Goal: Transaction & Acquisition: Purchase product/service

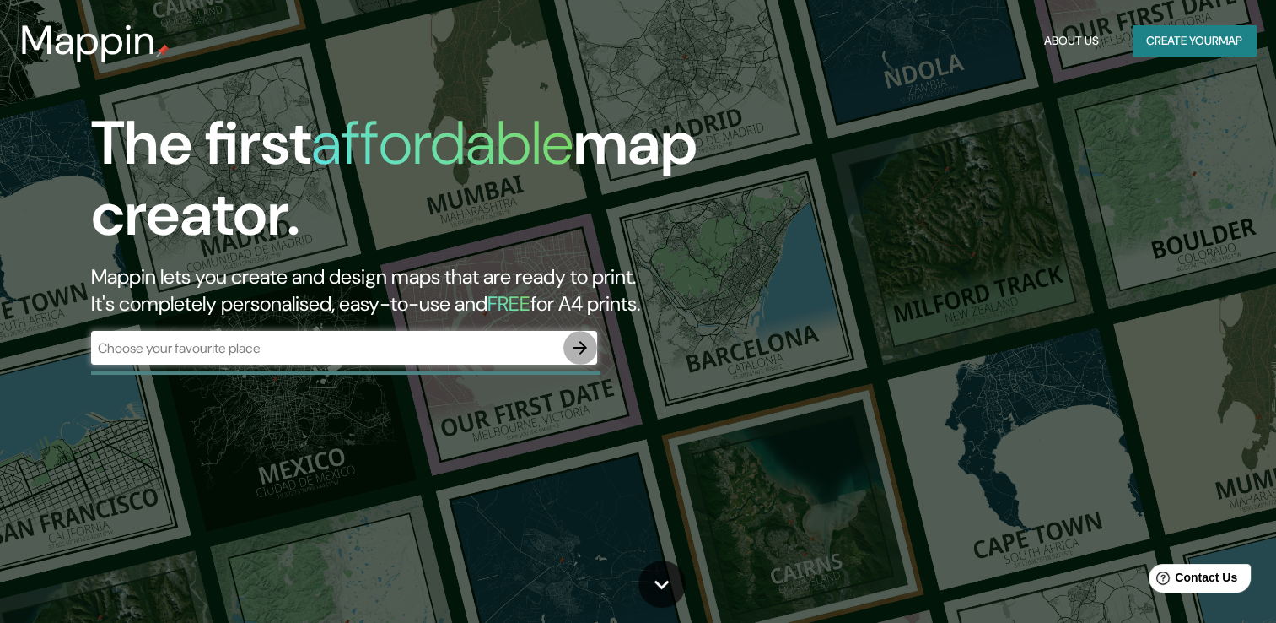
click at [580, 340] on icon "button" at bounding box center [580, 347] width 20 height 20
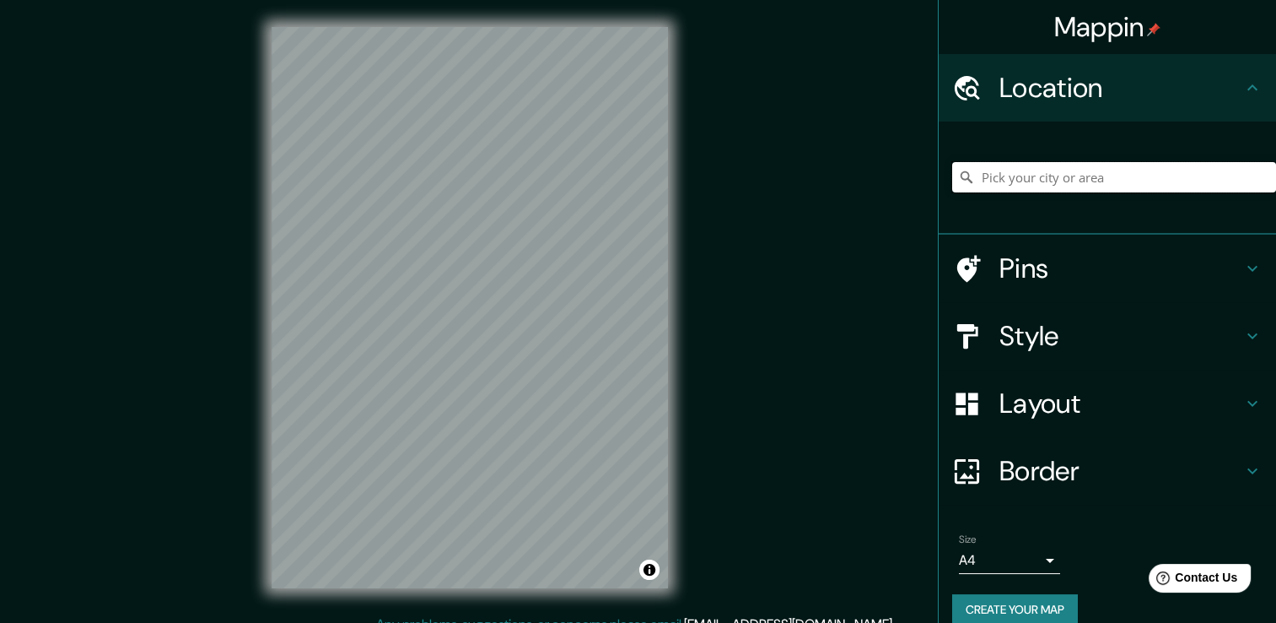
click at [1076, 164] on input "Pick your city or area" at bounding box center [1114, 177] width 324 height 30
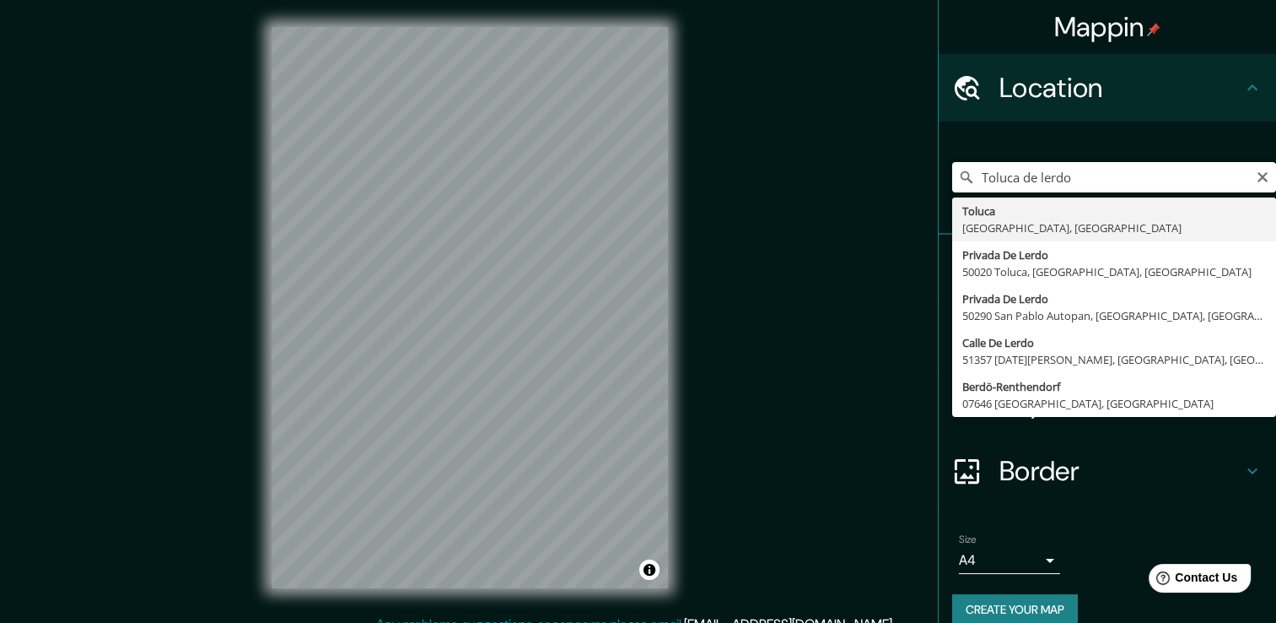
type input "Toluca, [GEOGRAPHIC_DATA], [GEOGRAPHIC_DATA]"
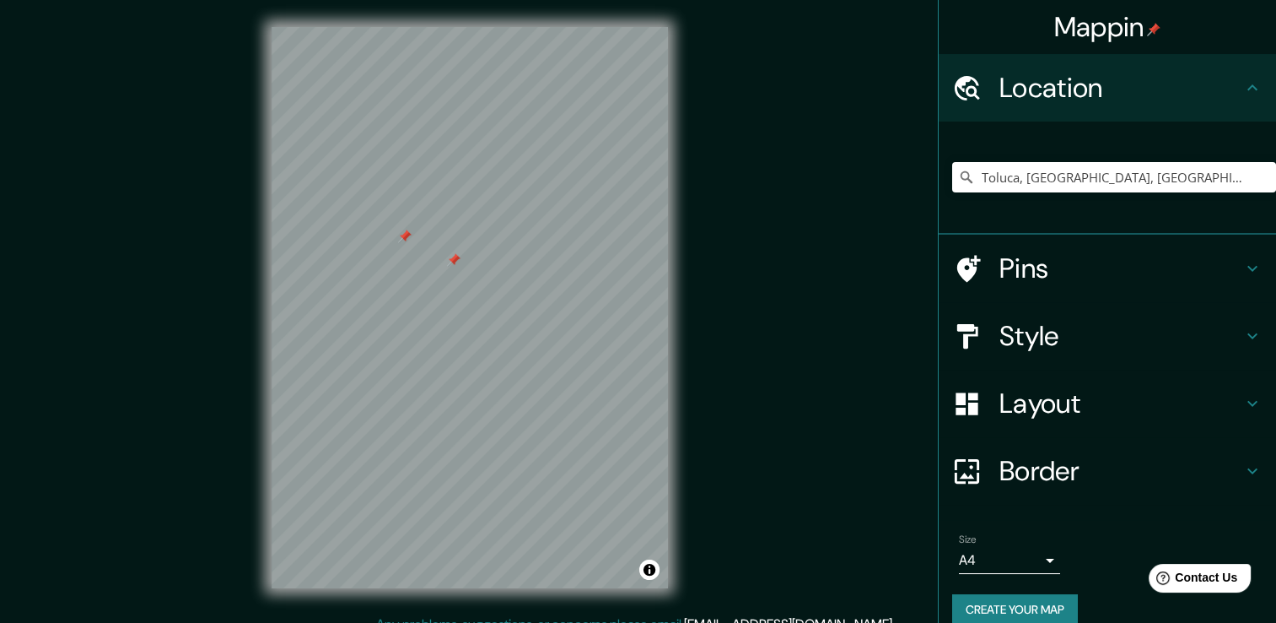
click at [797, 65] on div "Mappin Location [GEOGRAPHIC_DATA], [GEOGRAPHIC_DATA], [GEOGRAPHIC_DATA] Pins St…" at bounding box center [638, 320] width 1276 height 641
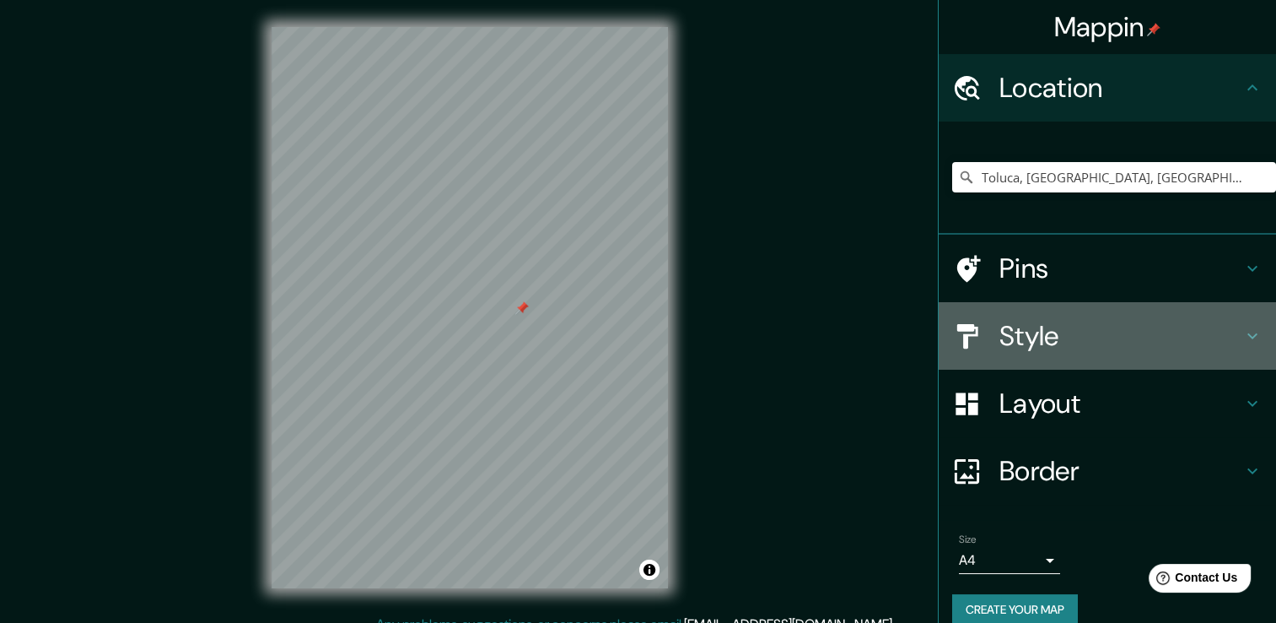
click at [1073, 325] on h4 "Style" at bounding box center [1121, 336] width 243 height 34
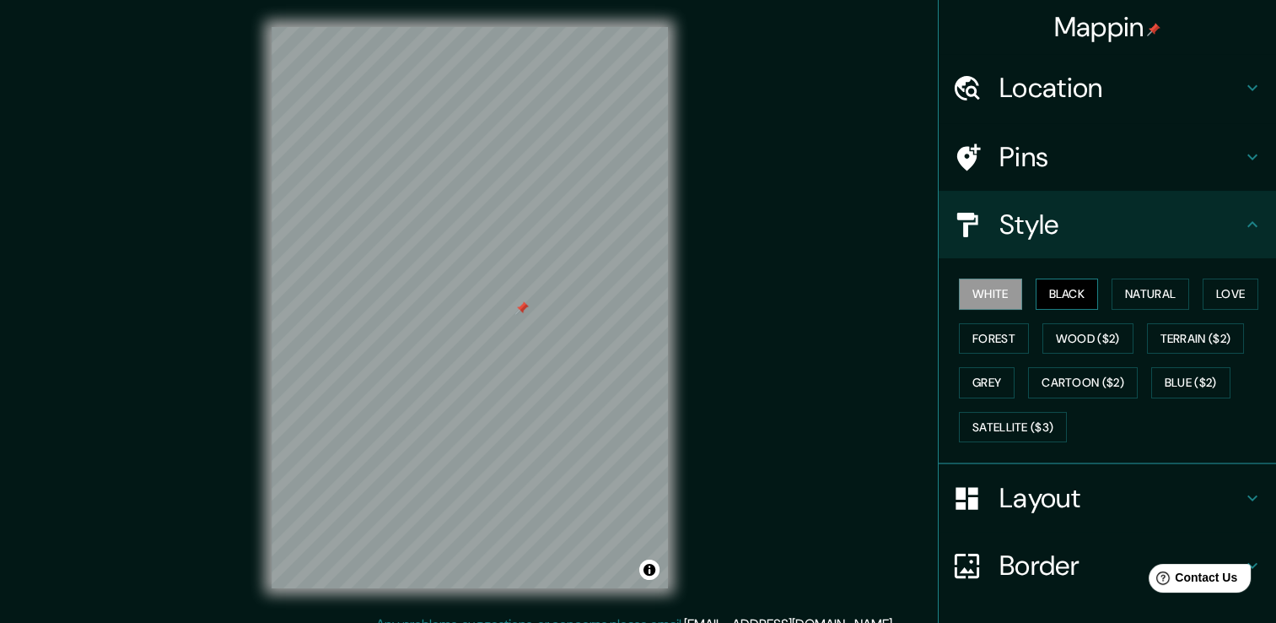
click at [1053, 298] on button "Black" at bounding box center [1067, 293] width 63 height 31
click at [1134, 294] on button "Natural" at bounding box center [1151, 293] width 78 height 31
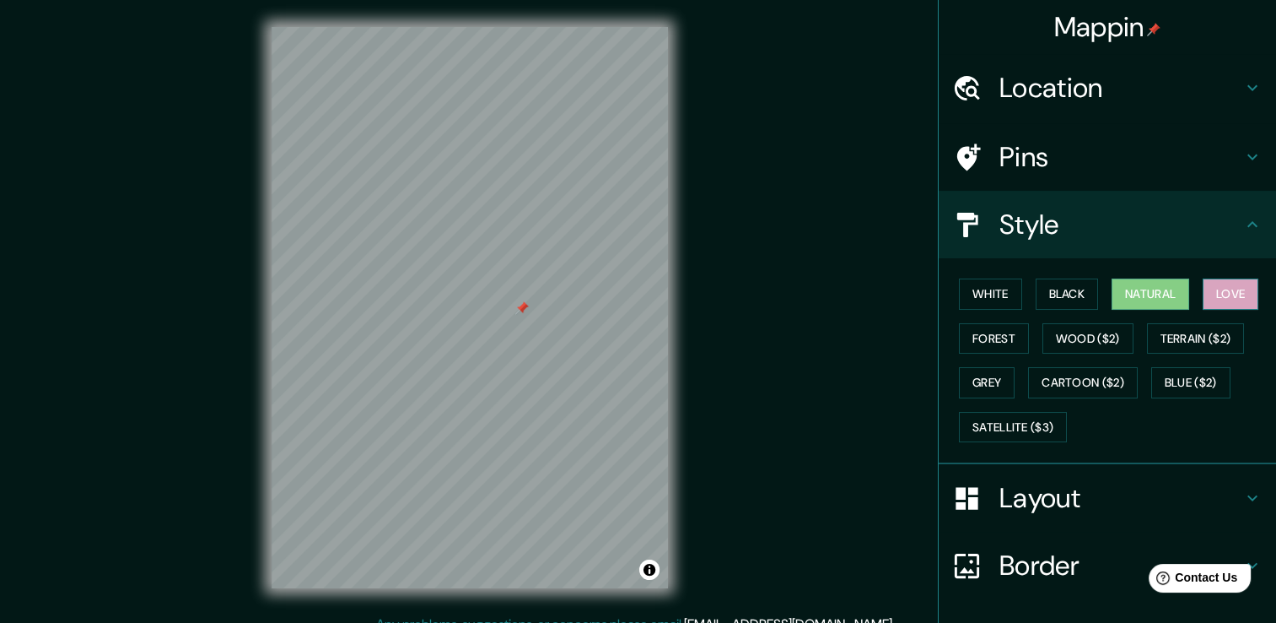
click at [1211, 301] on button "Love" at bounding box center [1231, 293] width 56 height 31
click at [992, 336] on button "Forest" at bounding box center [994, 338] width 70 height 31
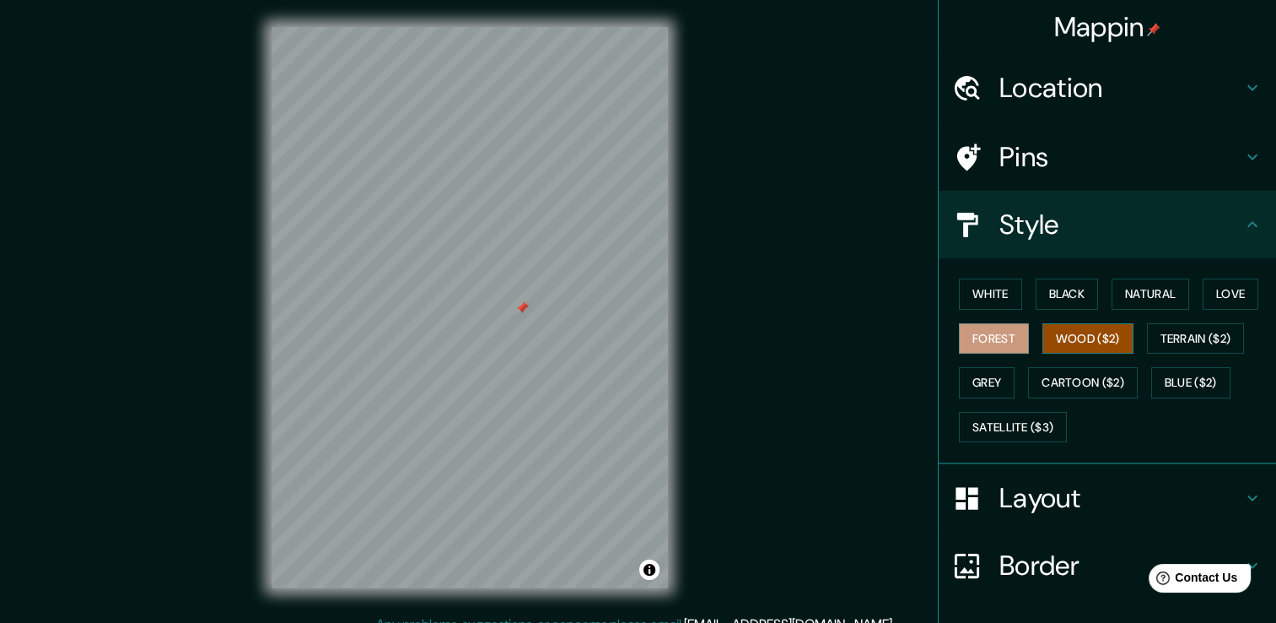
click at [1043, 339] on button "Wood ($2)" at bounding box center [1088, 338] width 91 height 31
click at [960, 388] on button "Grey" at bounding box center [987, 382] width 56 height 31
click at [1157, 489] on h4 "Layout" at bounding box center [1121, 498] width 243 height 34
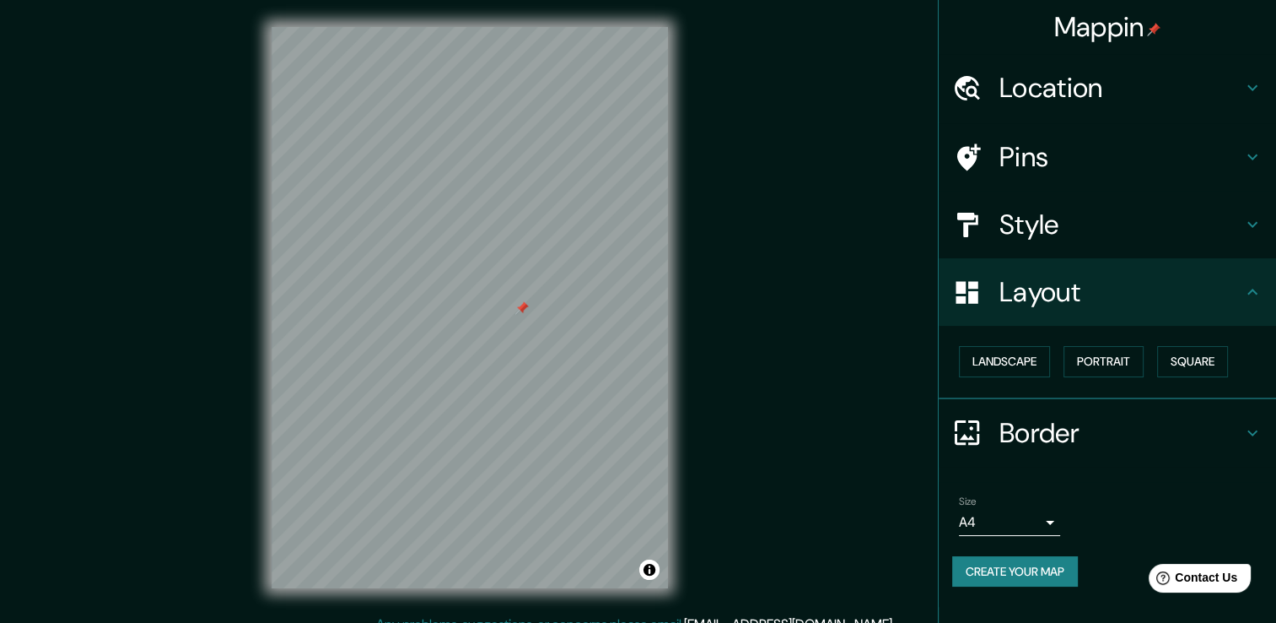
scroll to position [19, 0]
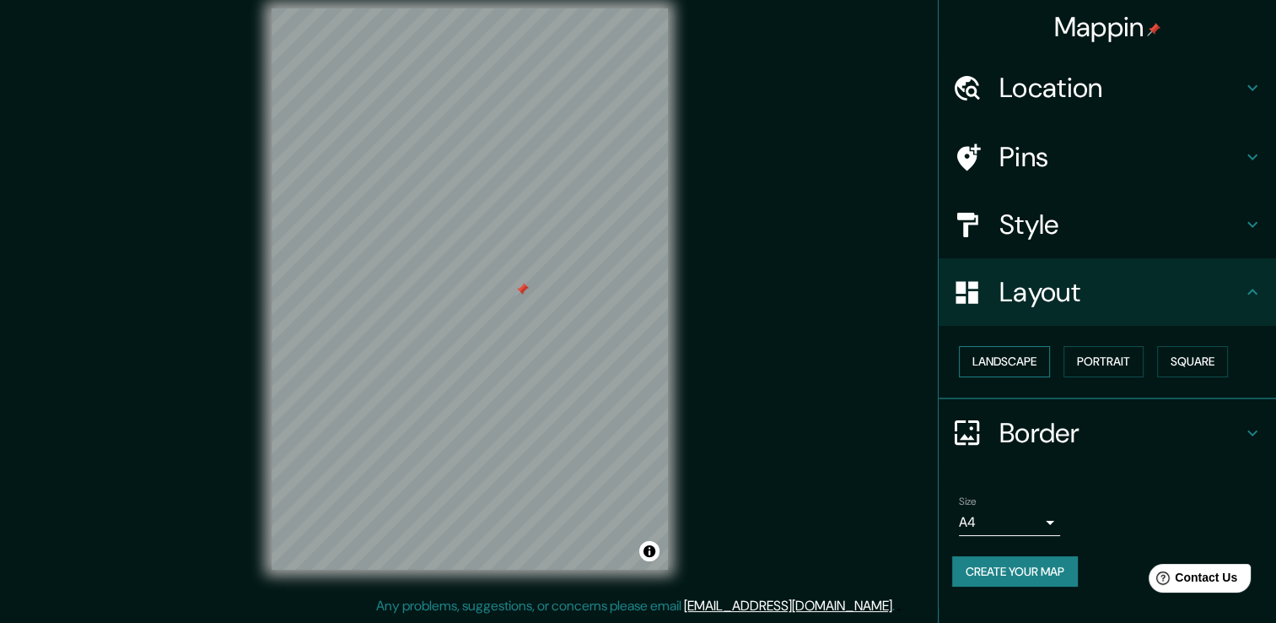
click at [1033, 367] on button "Landscape" at bounding box center [1004, 361] width 91 height 31
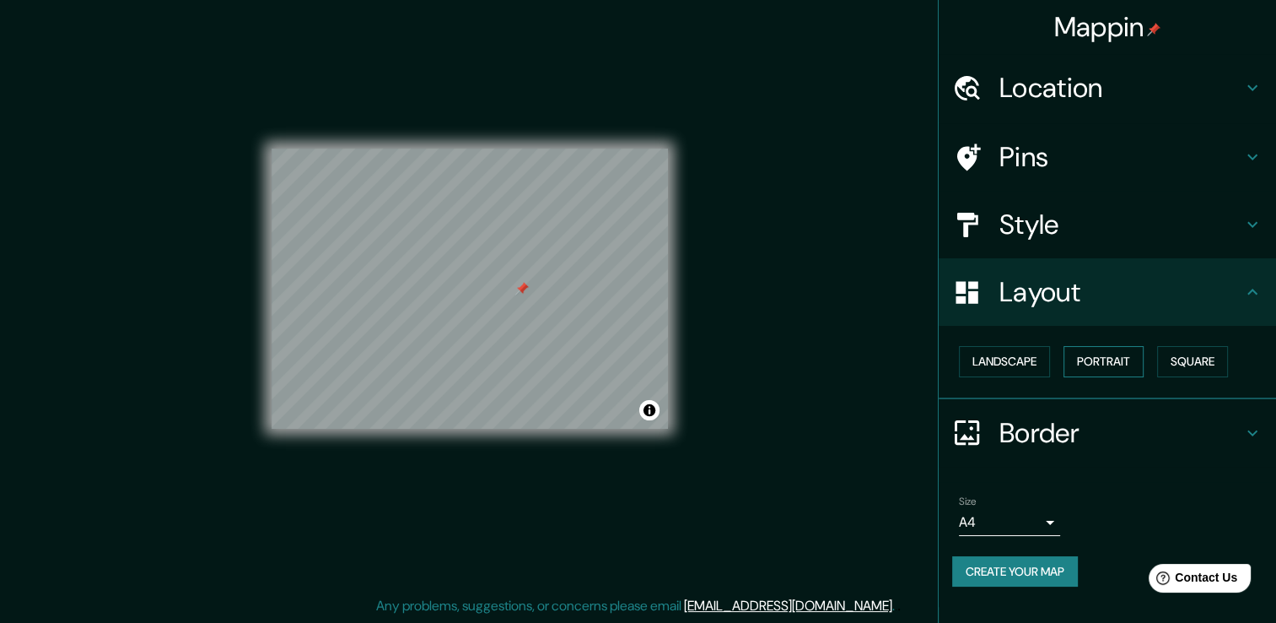
click at [1090, 363] on button "Portrait" at bounding box center [1104, 361] width 80 height 31
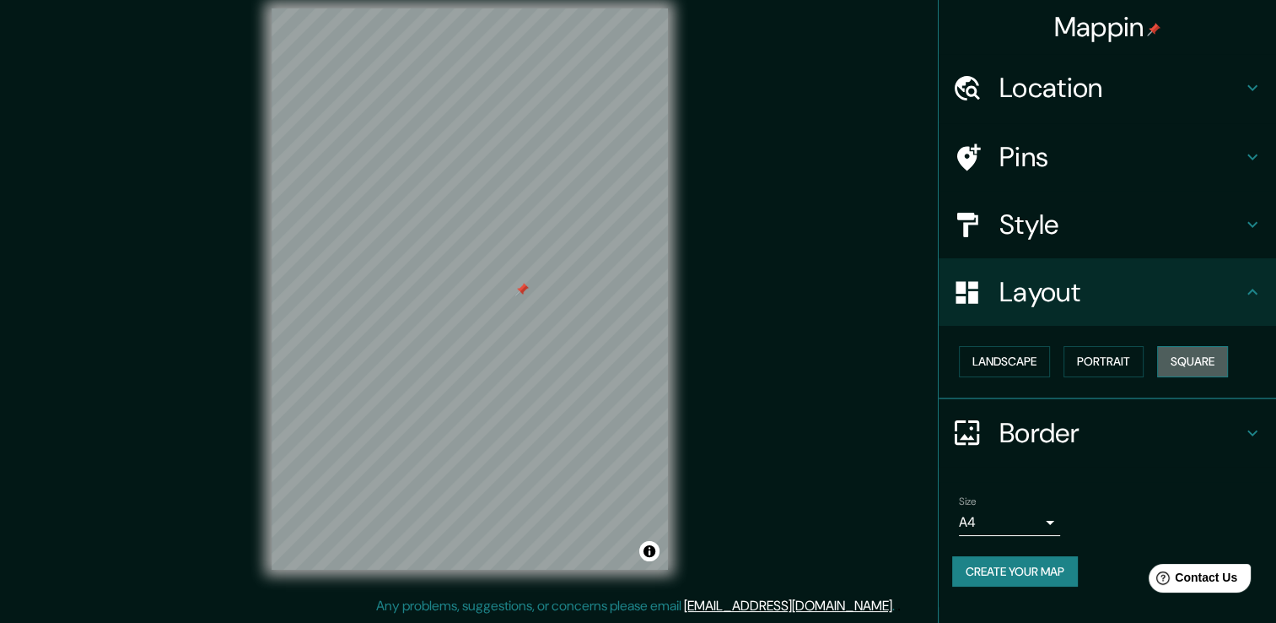
click at [1220, 364] on button "Square" at bounding box center [1192, 361] width 71 height 31
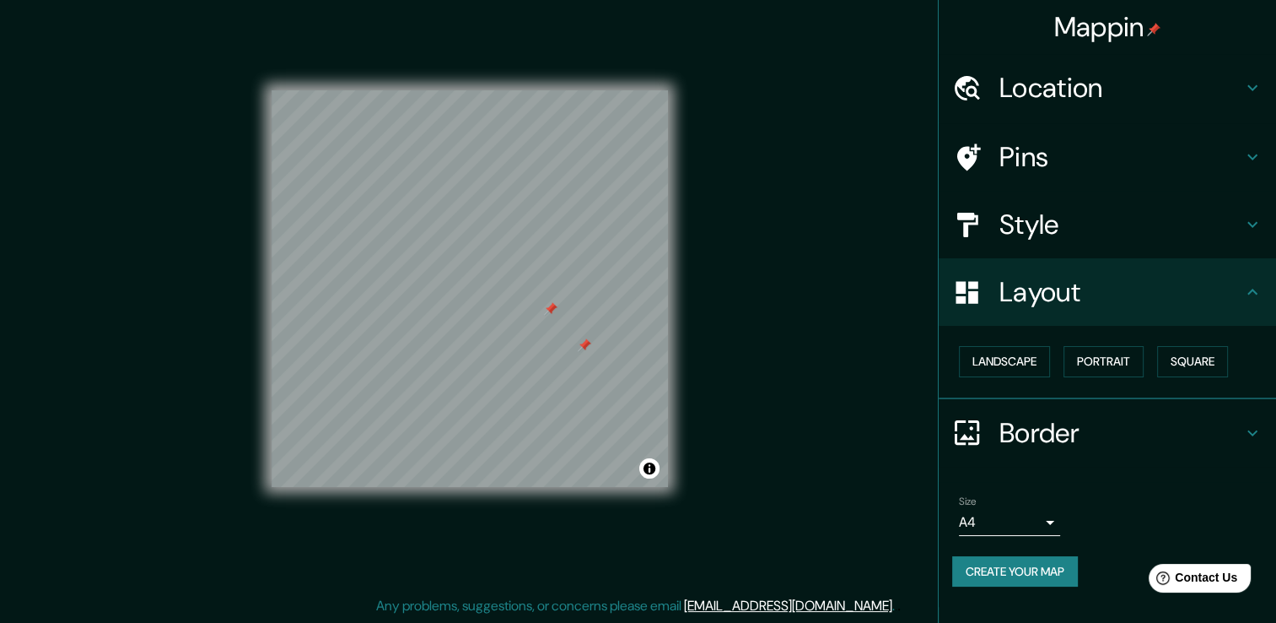
click at [546, 310] on div at bounding box center [550, 308] width 13 height 13
click at [568, 377] on div at bounding box center [574, 372] width 13 height 13
click at [565, 376] on div at bounding box center [566, 371] width 13 height 13
click at [1027, 367] on button "Landscape" at bounding box center [1004, 361] width 91 height 31
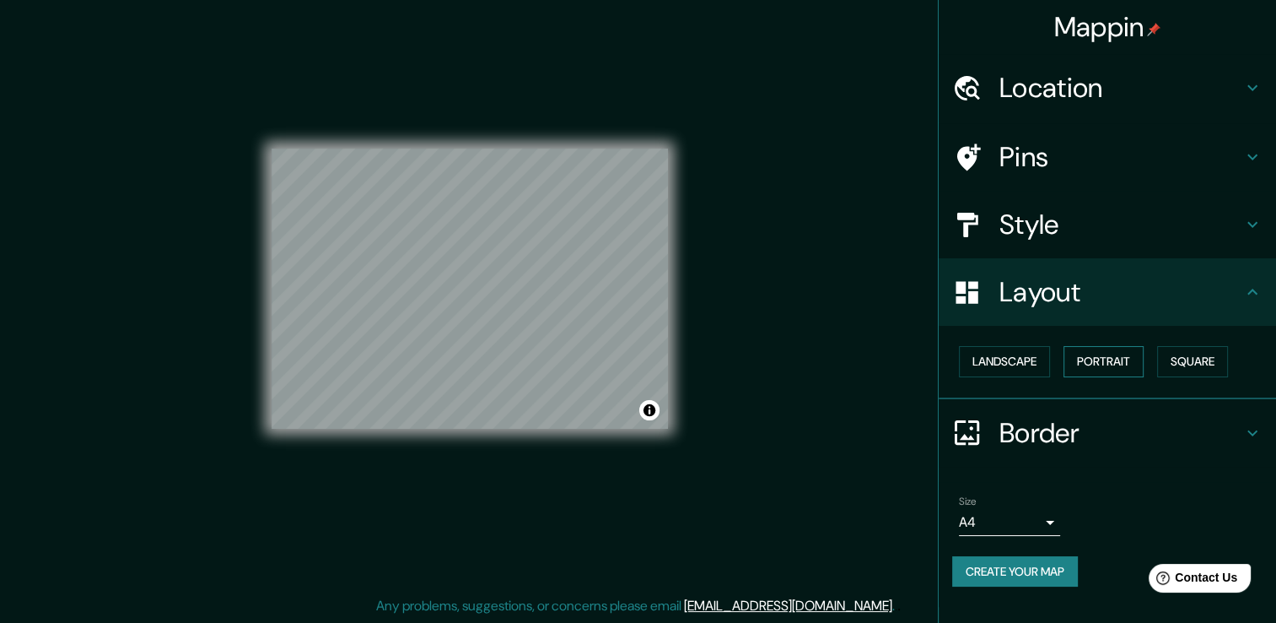
click at [1110, 364] on button "Portrait" at bounding box center [1104, 361] width 80 height 31
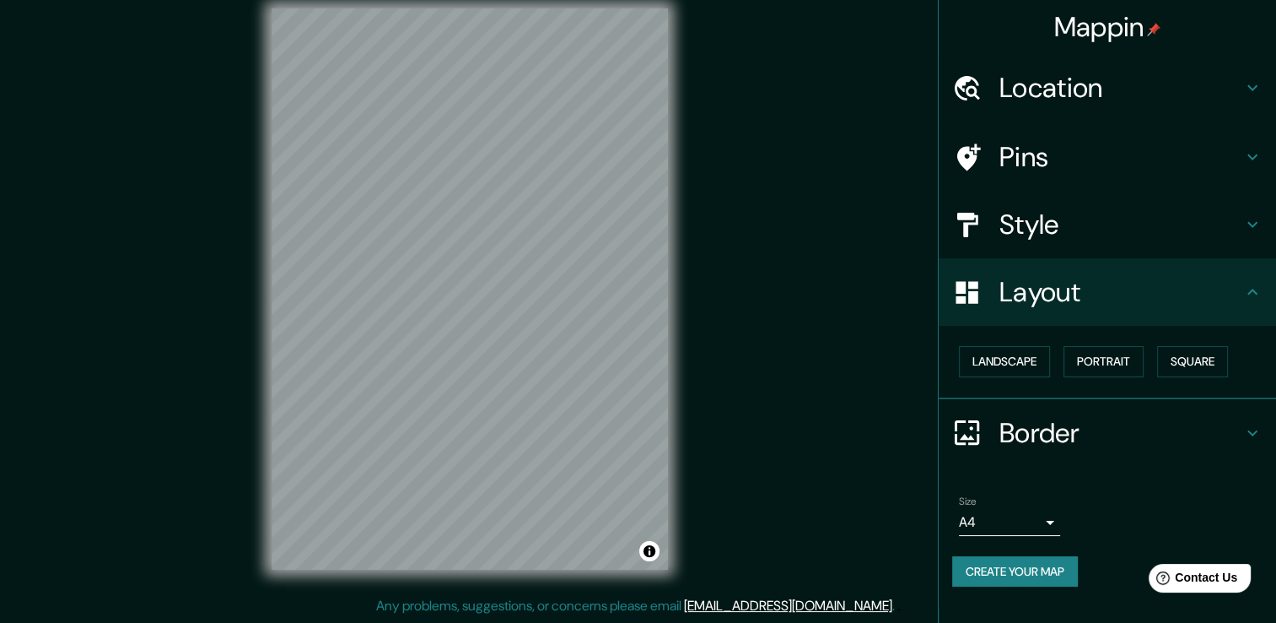
click at [1043, 520] on body "Mappin Location [GEOGRAPHIC_DATA], [GEOGRAPHIC_DATA], [GEOGRAPHIC_DATA] Pins St…" at bounding box center [638, 292] width 1276 height 623
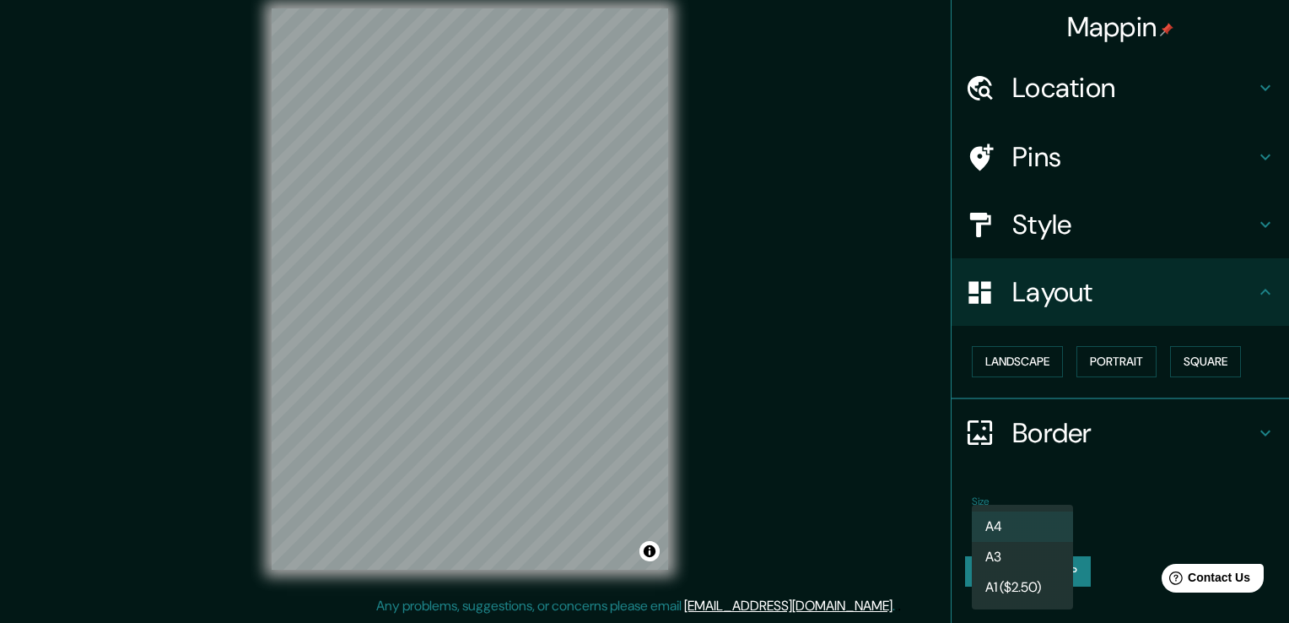
click at [1005, 558] on li "A3" at bounding box center [1022, 557] width 101 height 30
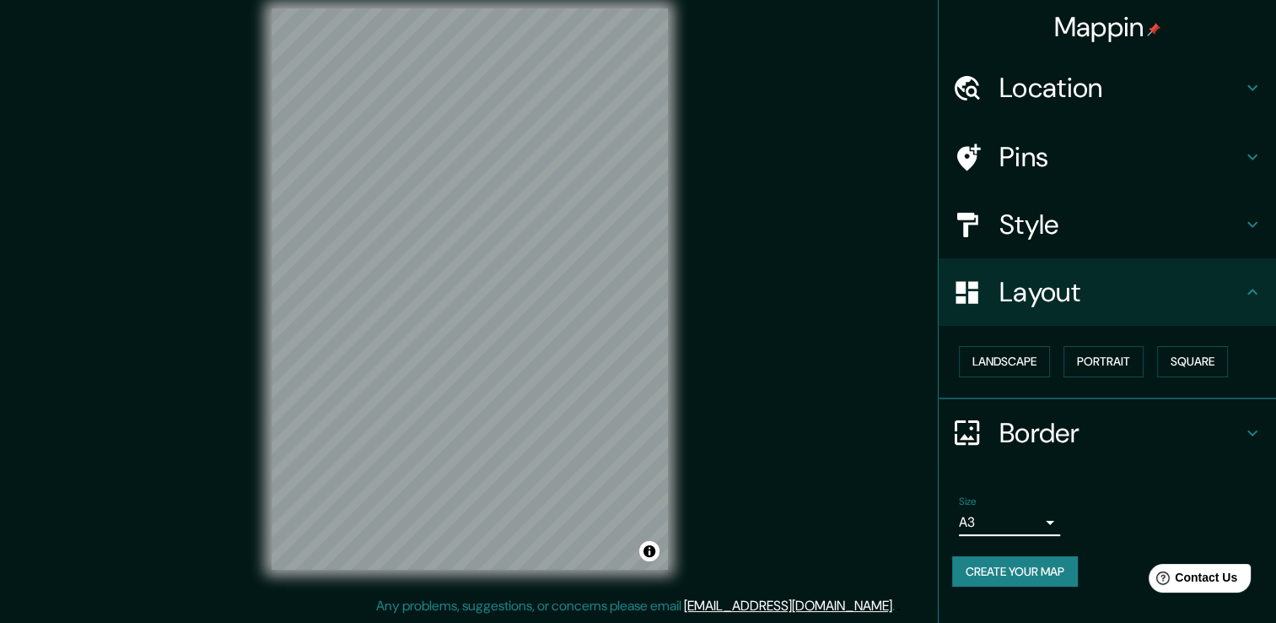
click at [1036, 534] on div "Size A3 a4" at bounding box center [1107, 515] width 310 height 54
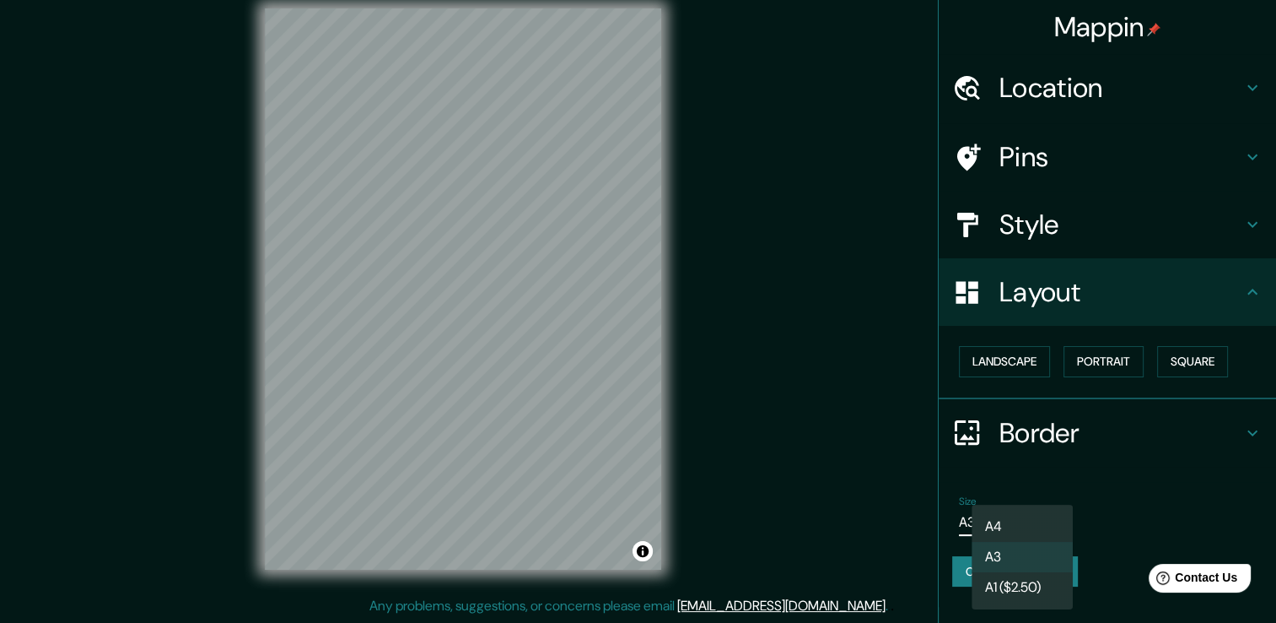
click at [1033, 518] on body "Mappin Location [GEOGRAPHIC_DATA], [GEOGRAPHIC_DATA], [GEOGRAPHIC_DATA] Pins St…" at bounding box center [638, 292] width 1276 height 623
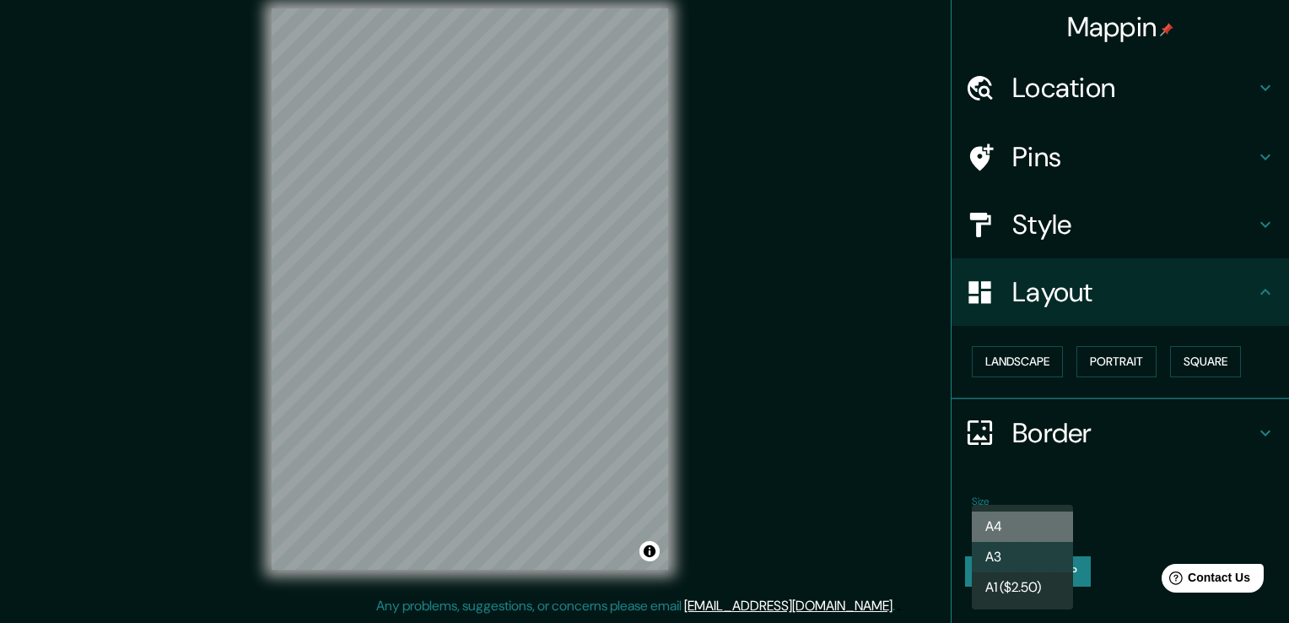
click at [1029, 520] on li "A4" at bounding box center [1022, 526] width 101 height 30
type input "single"
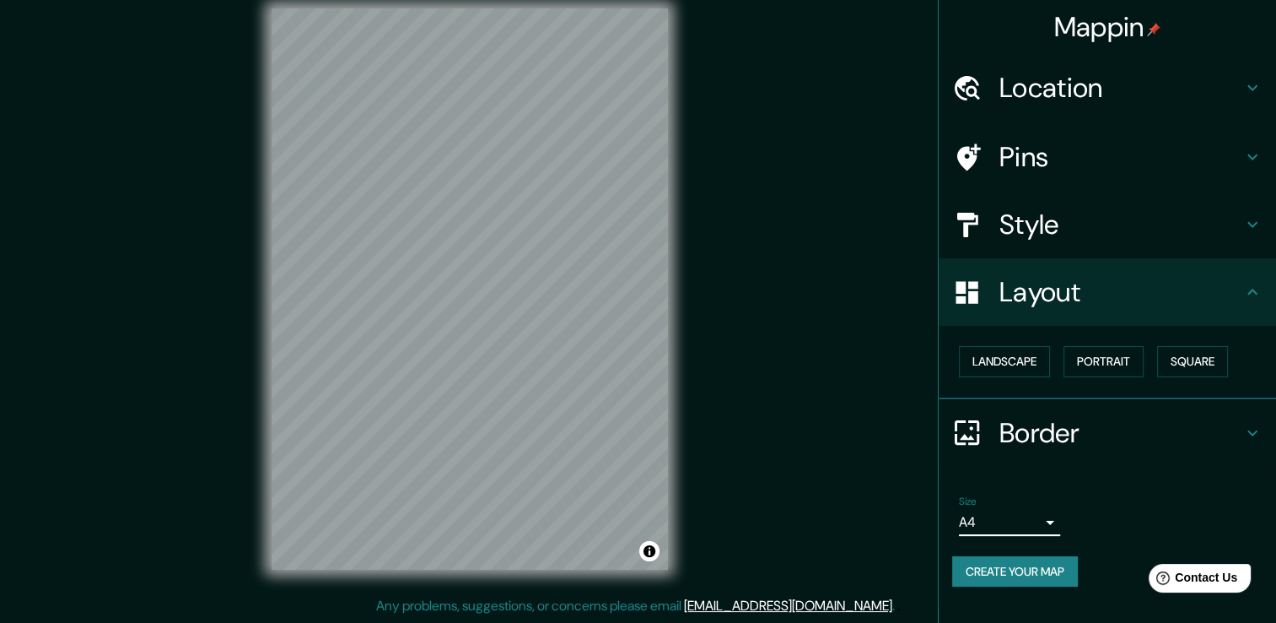
click at [1243, 304] on div "Layout" at bounding box center [1107, 291] width 337 height 67
click at [1235, 327] on div "Landscape [GEOGRAPHIC_DATA]" at bounding box center [1107, 362] width 337 height 73
click at [1248, 302] on div "Layout" at bounding box center [1107, 291] width 337 height 67
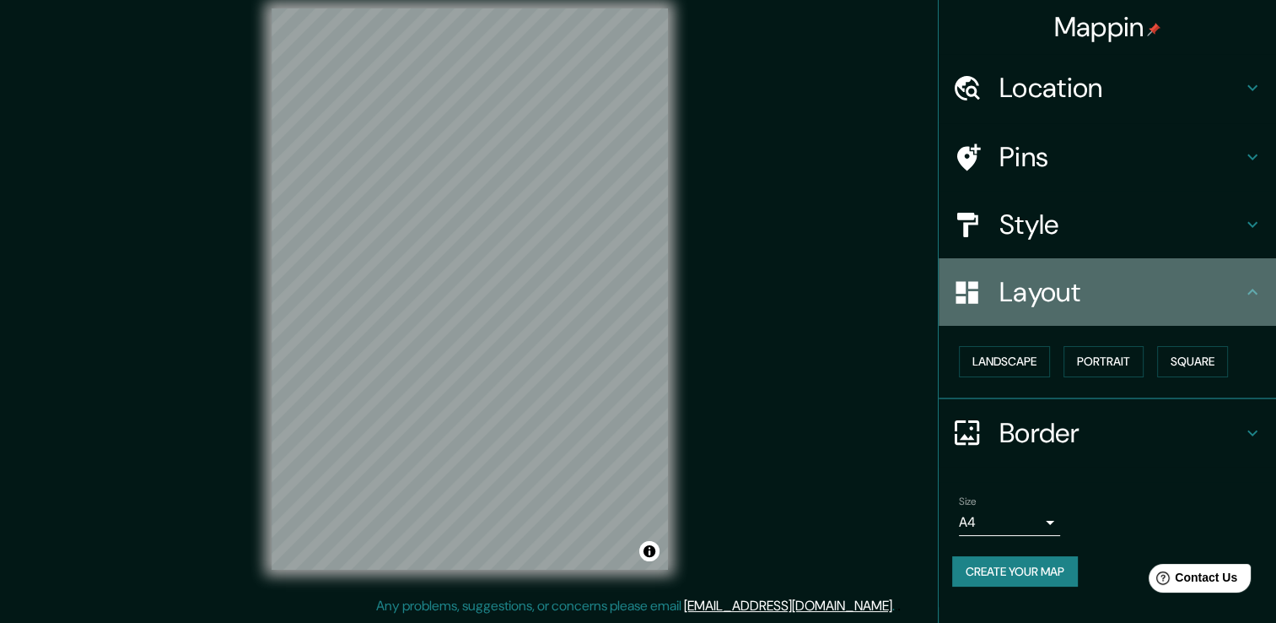
click at [1251, 301] on icon at bounding box center [1253, 292] width 20 height 20
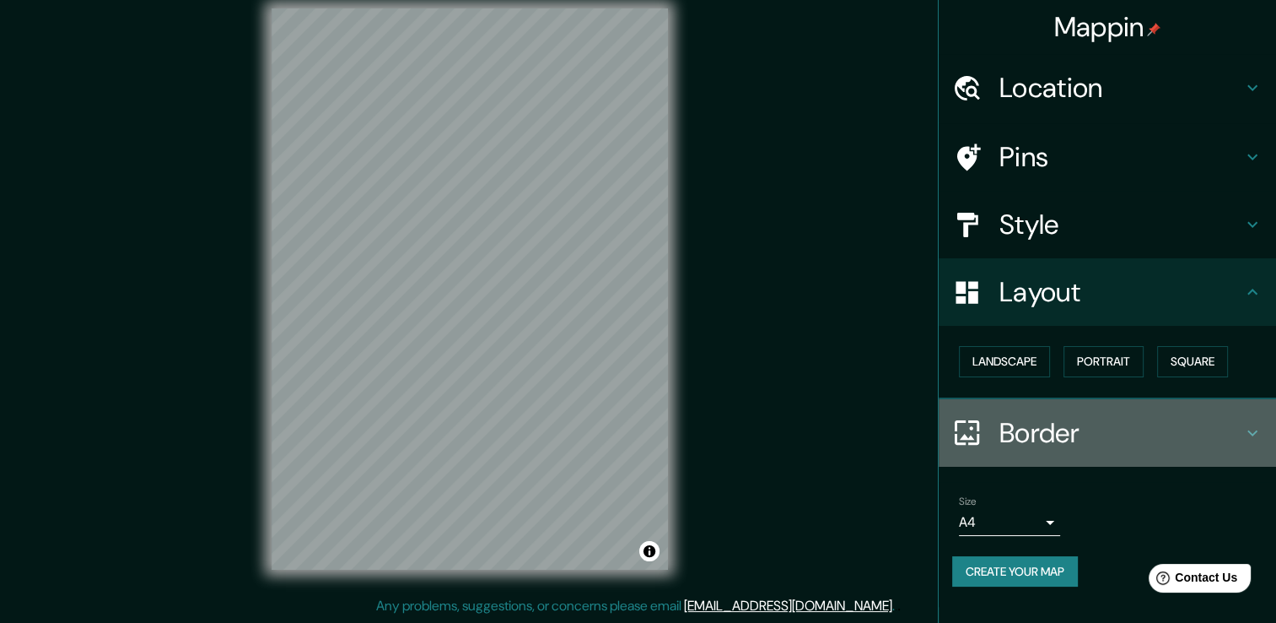
click at [1243, 423] on icon at bounding box center [1253, 433] width 20 height 20
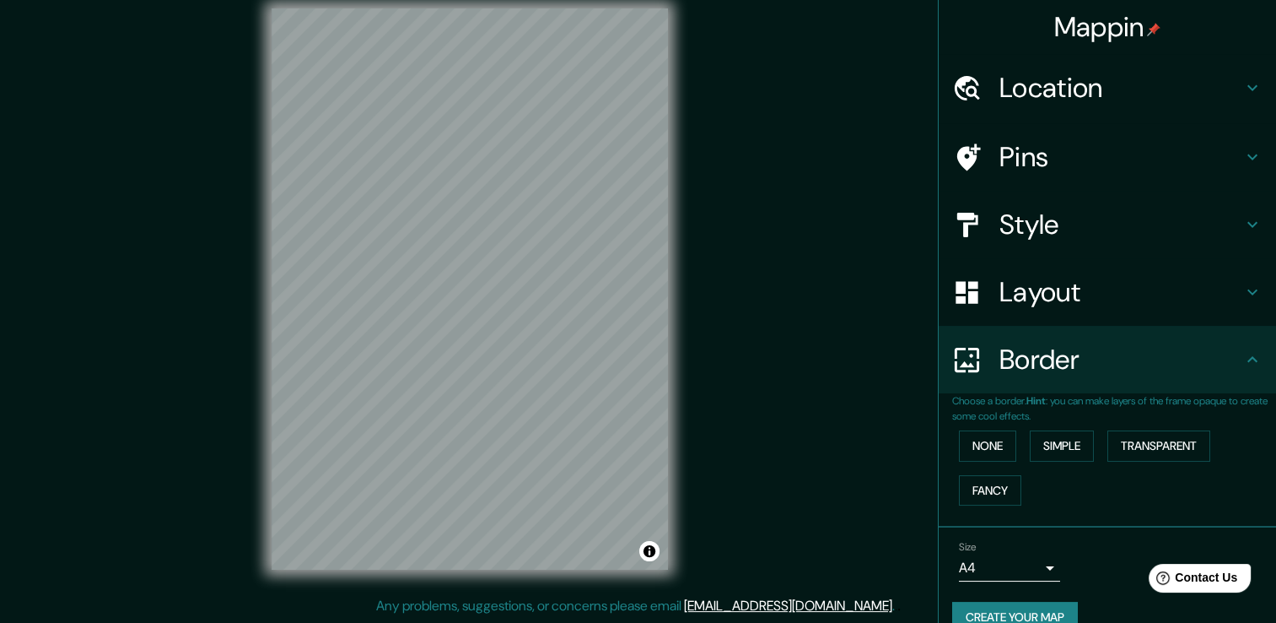
scroll to position [28, 0]
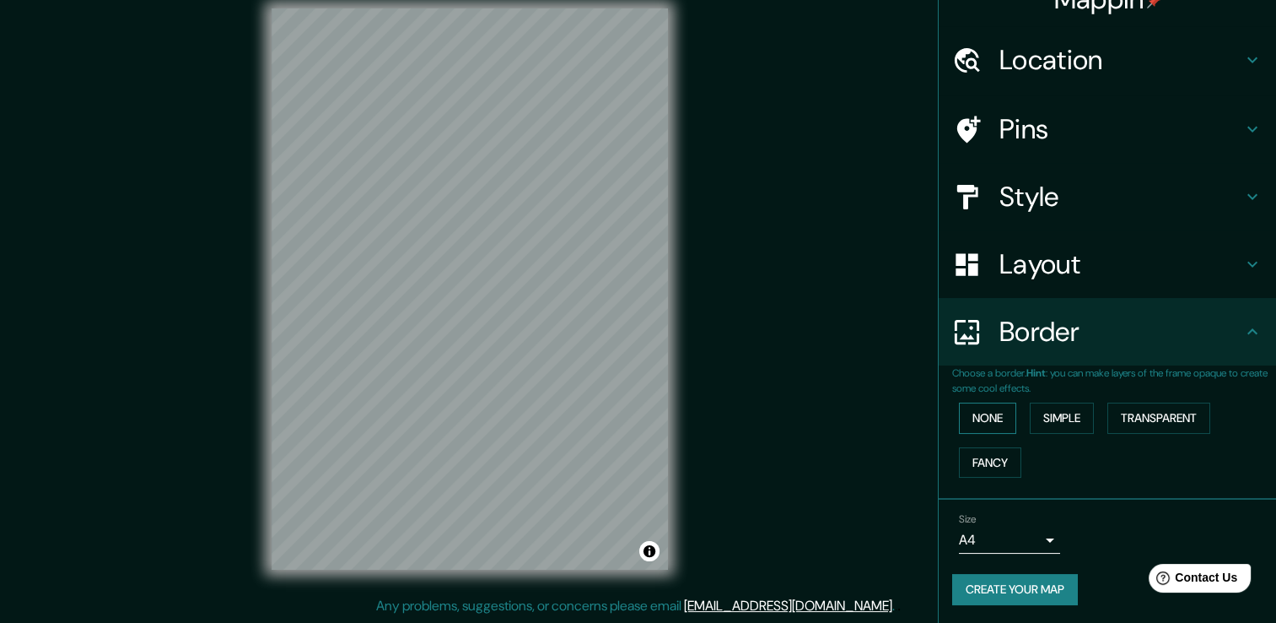
click at [990, 422] on button "None" at bounding box center [987, 417] width 57 height 31
click at [1039, 418] on button "Simple" at bounding box center [1062, 417] width 64 height 31
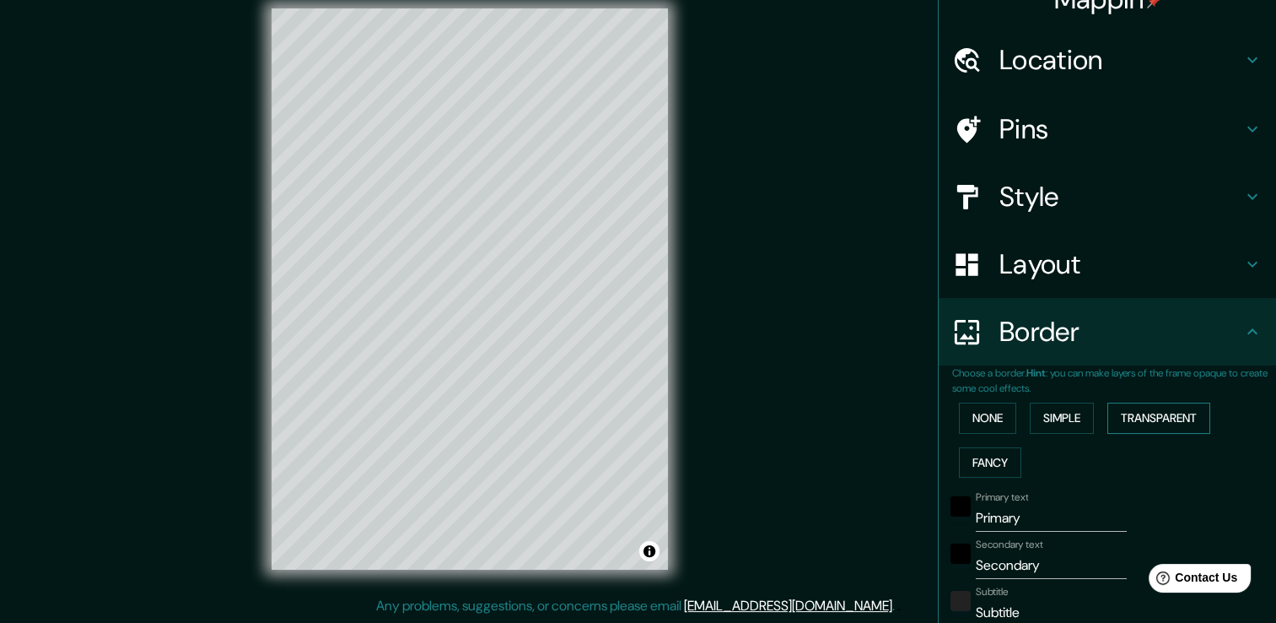
click at [1108, 420] on button "Transparent" at bounding box center [1159, 417] width 103 height 31
click at [989, 461] on button "Fancy" at bounding box center [990, 462] width 62 height 31
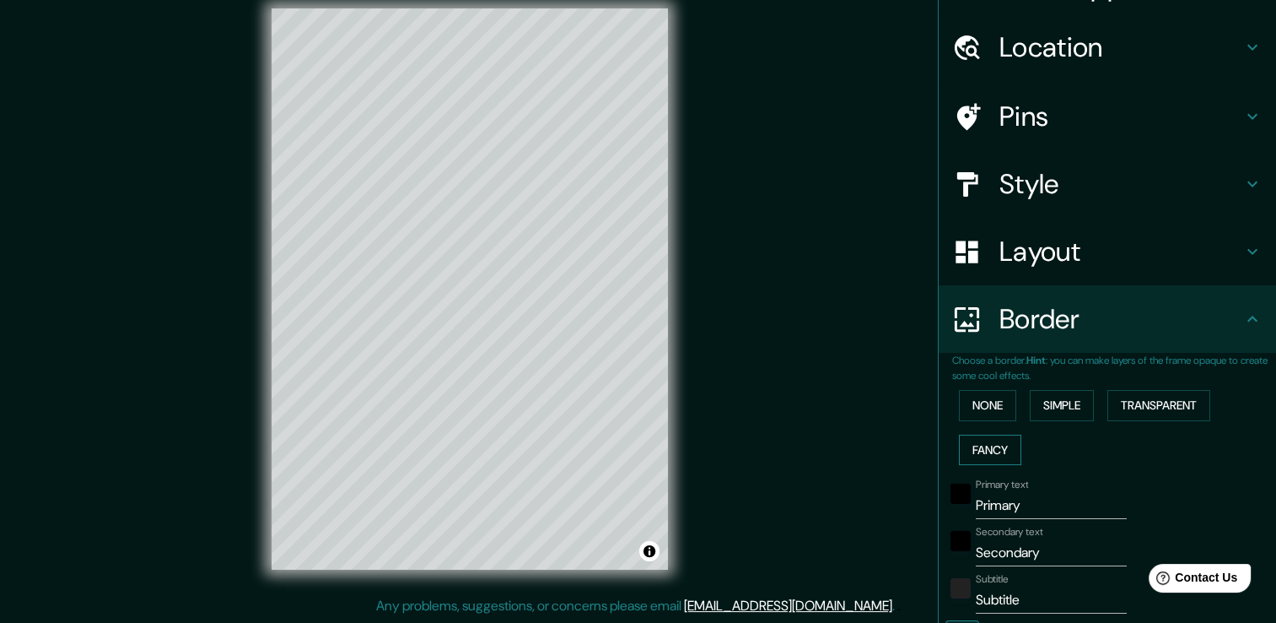
scroll to position [40, 0]
click at [1153, 417] on button "Transparent" at bounding box center [1159, 405] width 103 height 31
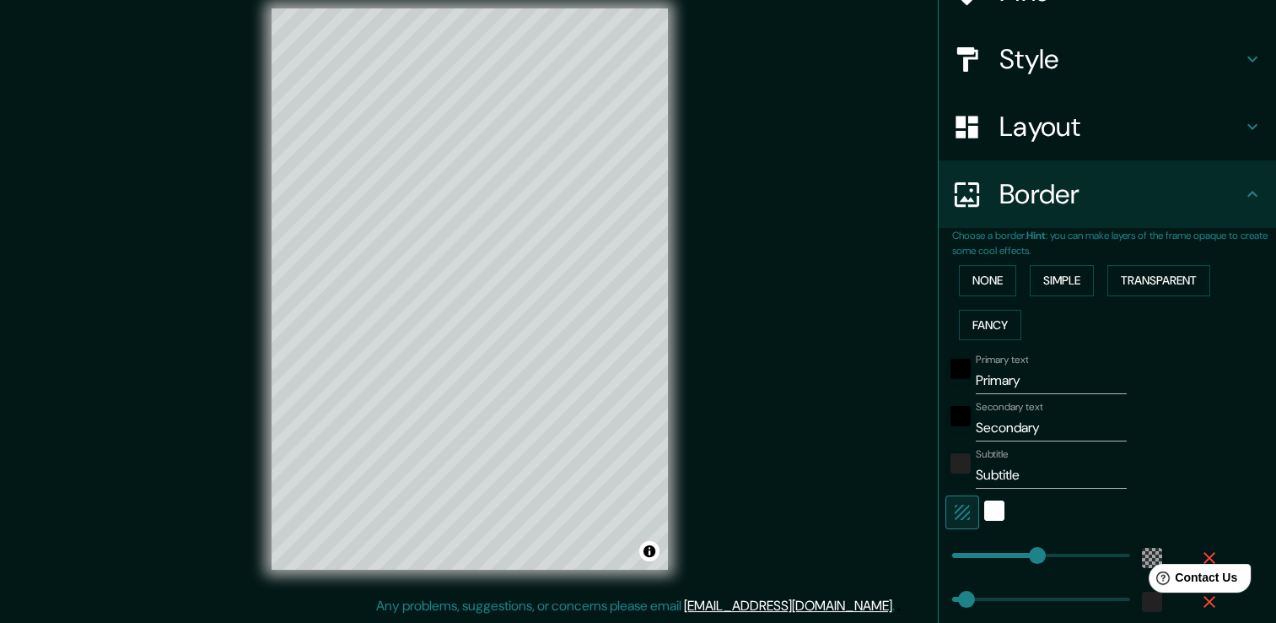
scroll to position [189, 0]
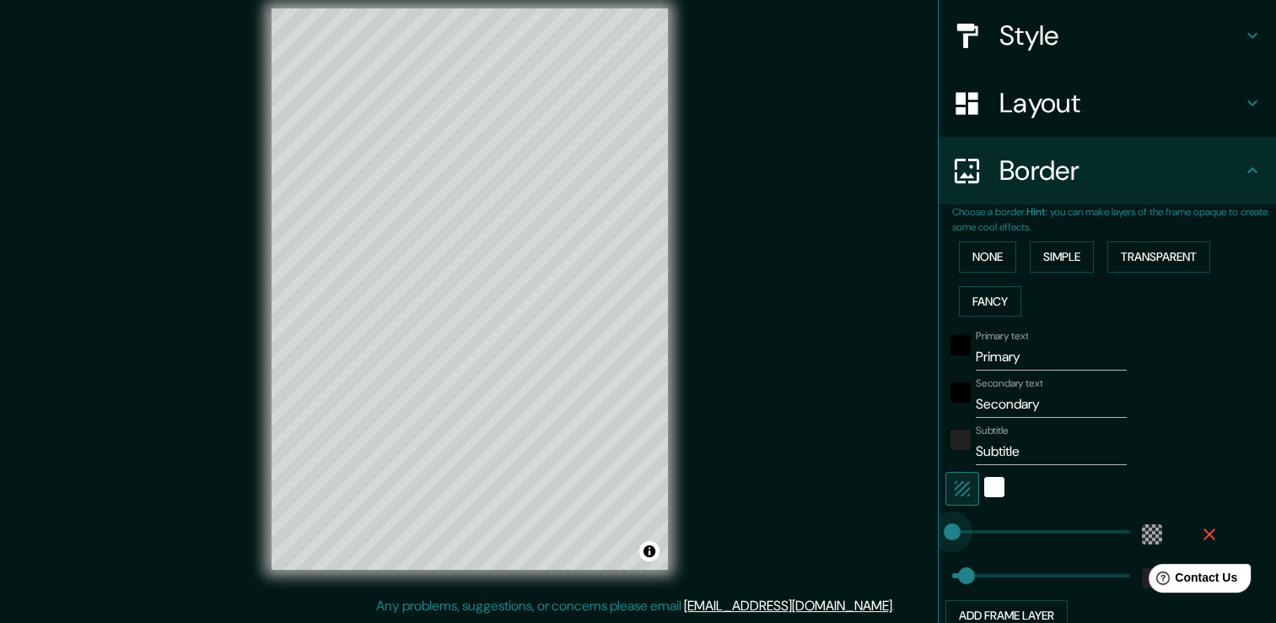
type input "41"
drag, startPoint x: 1024, startPoint y: 531, endPoint x: 956, endPoint y: 515, distance: 70.2
type input "38"
type input "141"
drag, startPoint x: 958, startPoint y: 526, endPoint x: 994, endPoint y: 533, distance: 36.1
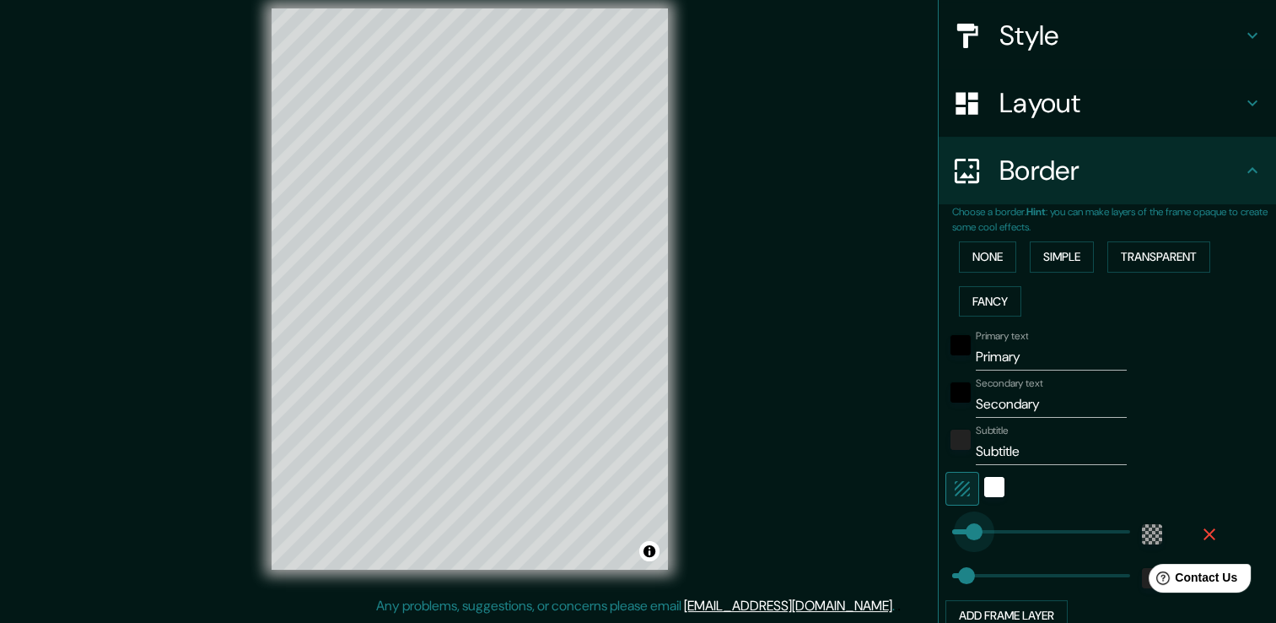
type input "38"
type input "255"
drag, startPoint x: 994, startPoint y: 533, endPoint x: 1037, endPoint y: 537, distance: 43.2
click at [988, 483] on div "white" at bounding box center [994, 487] width 20 height 20
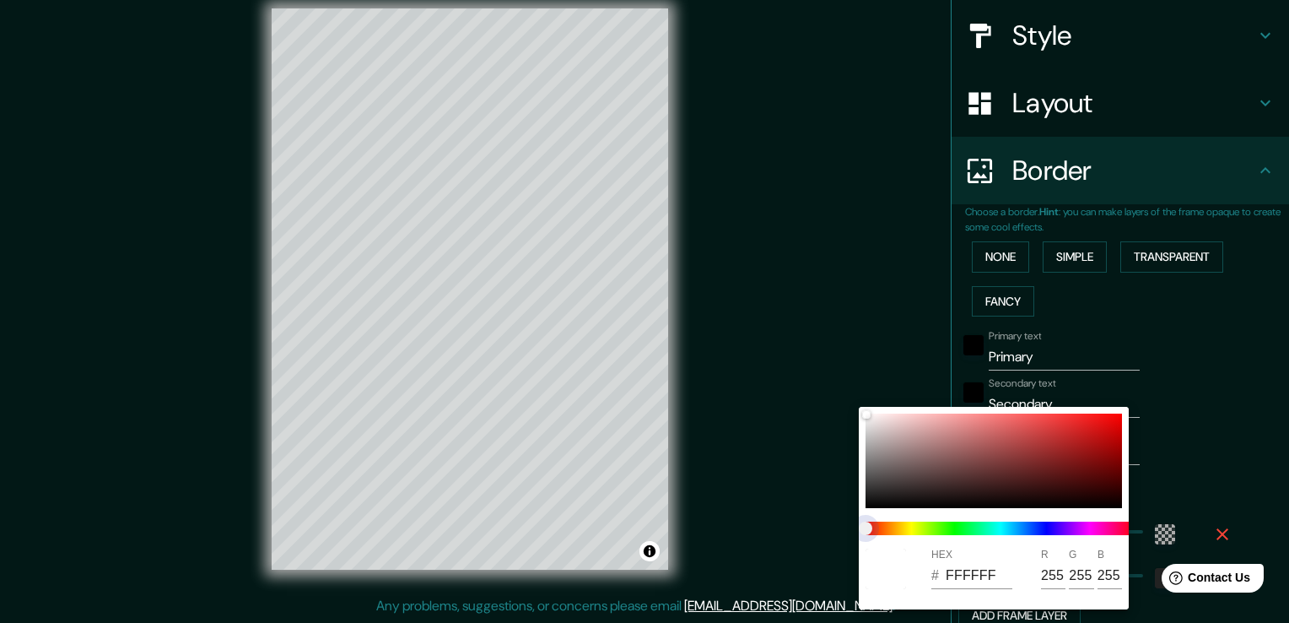
drag, startPoint x: 868, startPoint y: 526, endPoint x: 874, endPoint y: 513, distance: 14.0
click at [872, 521] on span "color slider" at bounding box center [865, 527] width 13 height 13
drag, startPoint x: 865, startPoint y: 524, endPoint x: 946, endPoint y: 519, distance: 82.0
click at [946, 519] on div at bounding box center [1000, 528] width 283 height 27
click at [894, 461] on div at bounding box center [993, 460] width 256 height 94
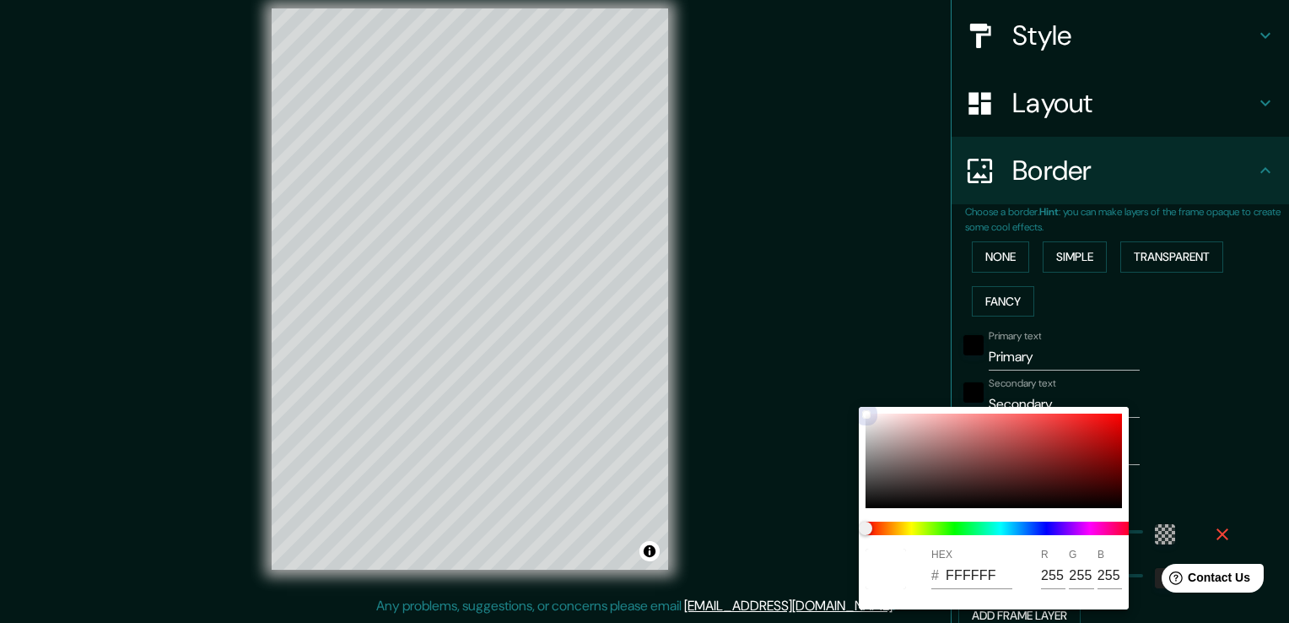
type input "38"
type input "7F7171"
type input "127"
type input "113"
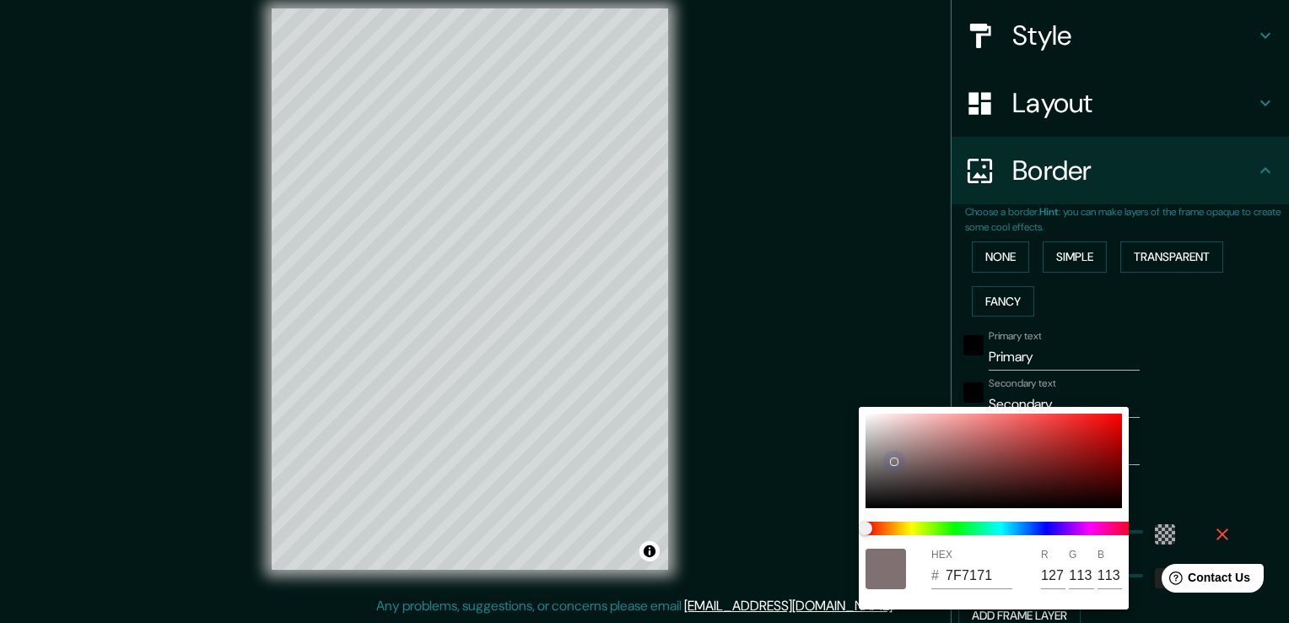
click at [880, 504] on div at bounding box center [993, 460] width 256 height 94
type input "38"
type input "080707"
type input "8"
type input "7"
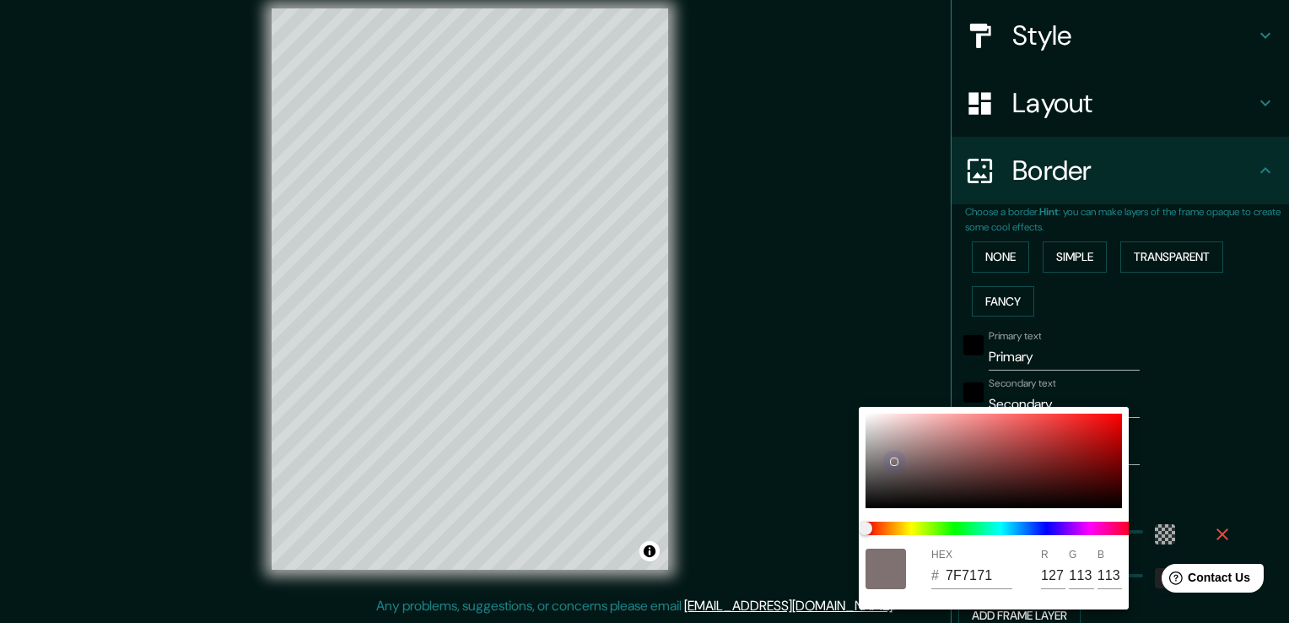
type input "7"
click at [878, 492] on div at bounding box center [993, 460] width 256 height 94
type input "38"
type input "282626"
type input "40"
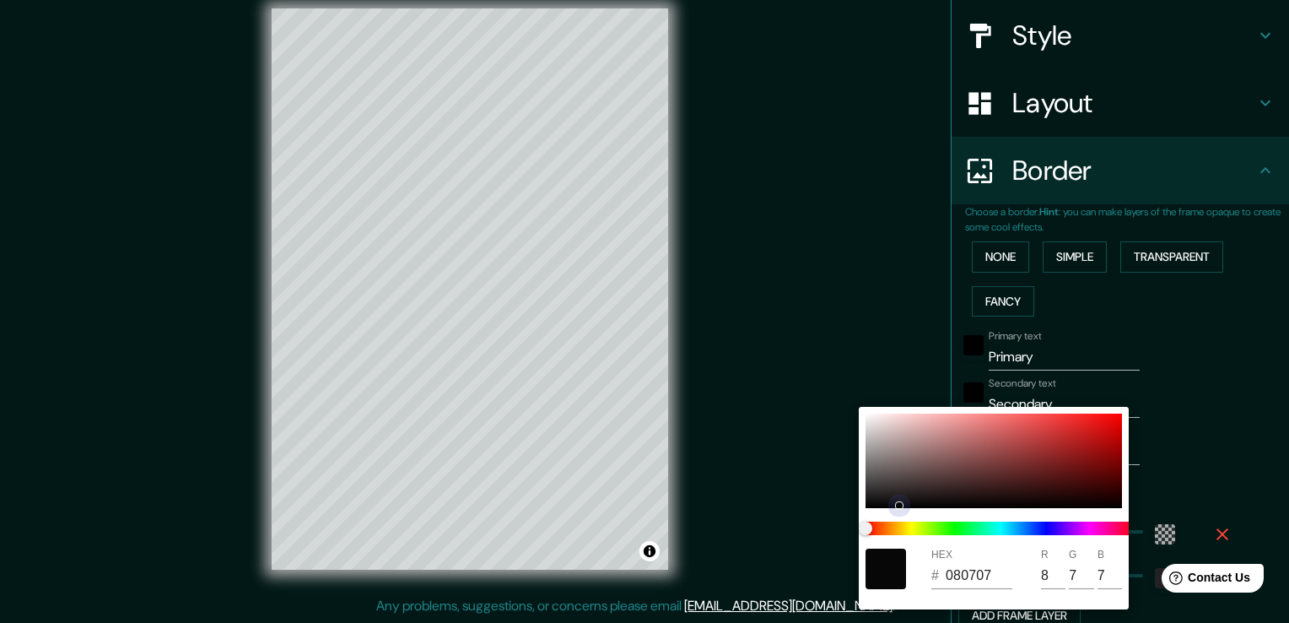
type input "38"
click at [892, 474] on div at bounding box center [993, 460] width 256 height 94
type input "38"
type input "584F4F"
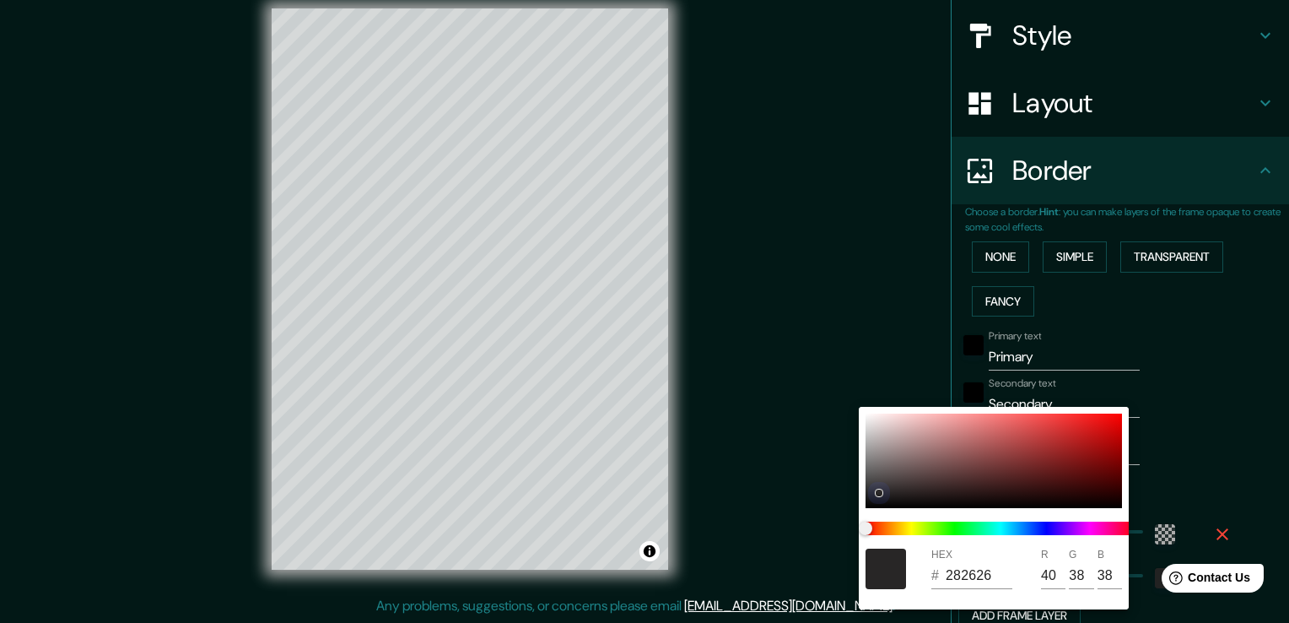
type input "88"
type input "79"
click at [871, 494] on div at bounding box center [993, 460] width 256 height 94
type input "38"
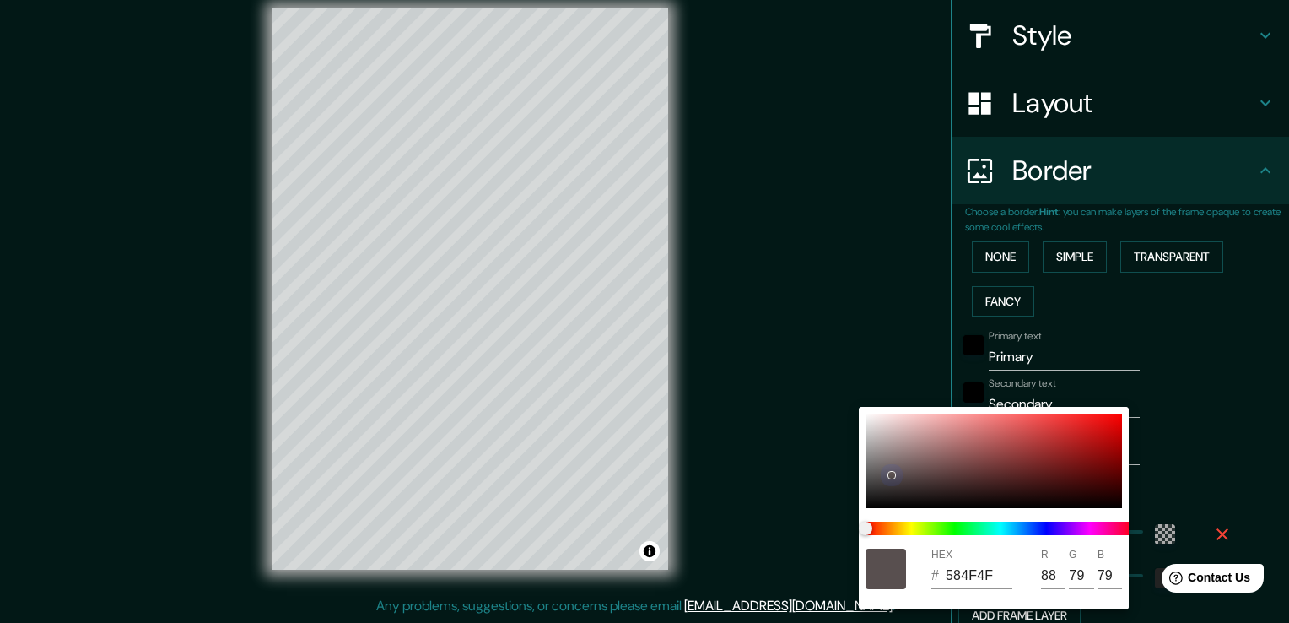
type input "212020"
type input "33"
type input "32"
click at [1281, 445] on div at bounding box center [644, 311] width 1289 height 623
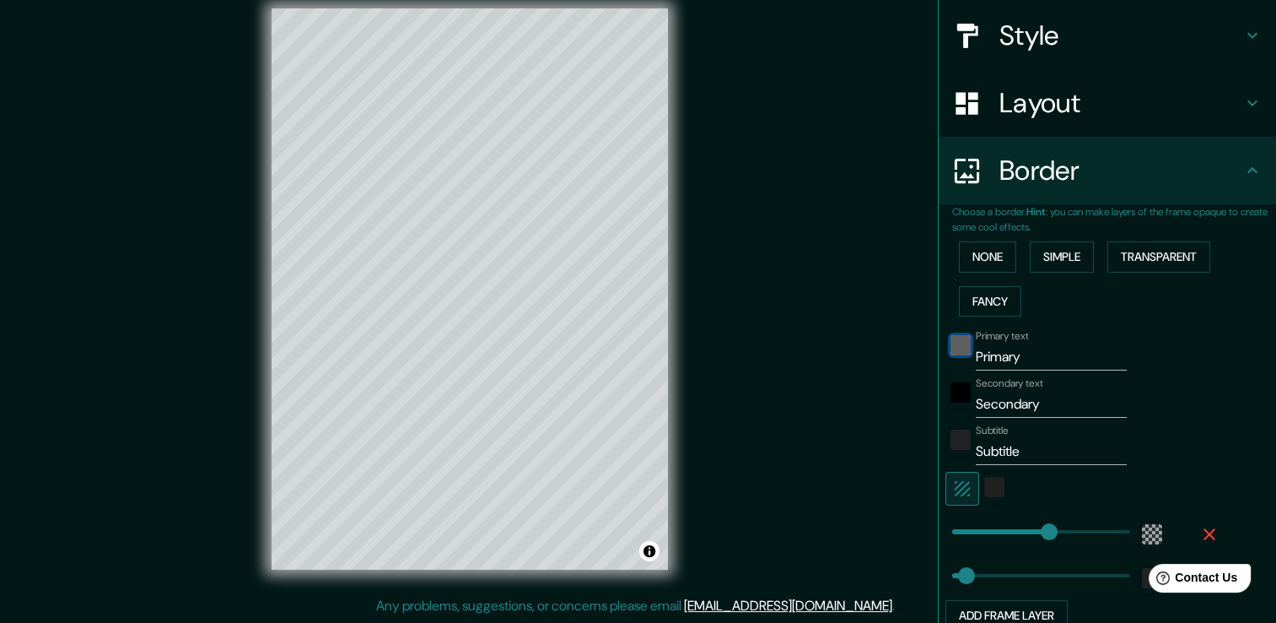
click at [951, 349] on div "black" at bounding box center [961, 345] width 20 height 20
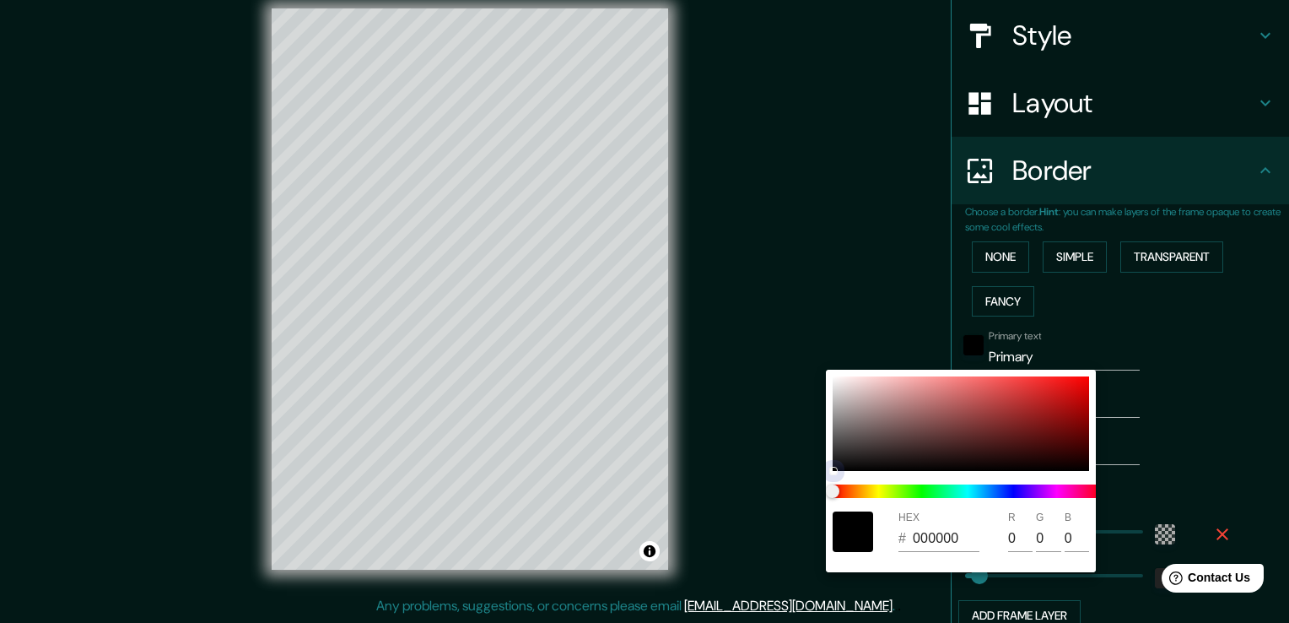
click at [836, 385] on div at bounding box center [961, 423] width 256 height 94
type input "38"
type input "E9E6E6"
type input "233"
type input "230"
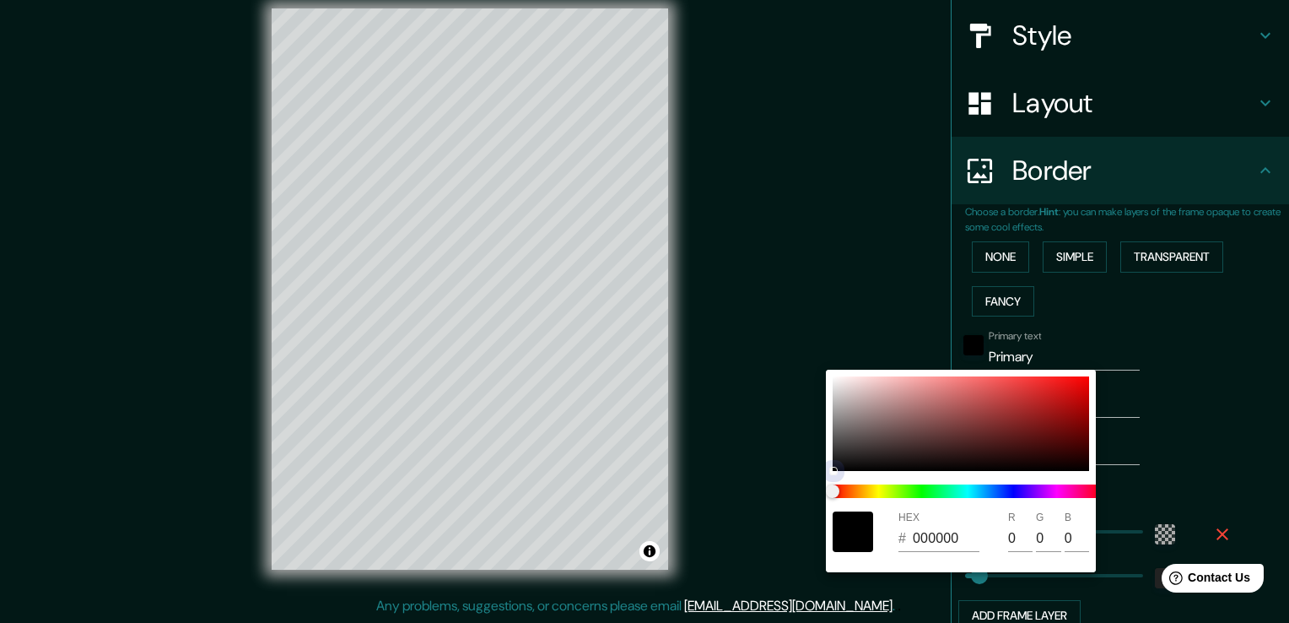
type input "230"
click at [1154, 444] on div at bounding box center [644, 311] width 1289 height 623
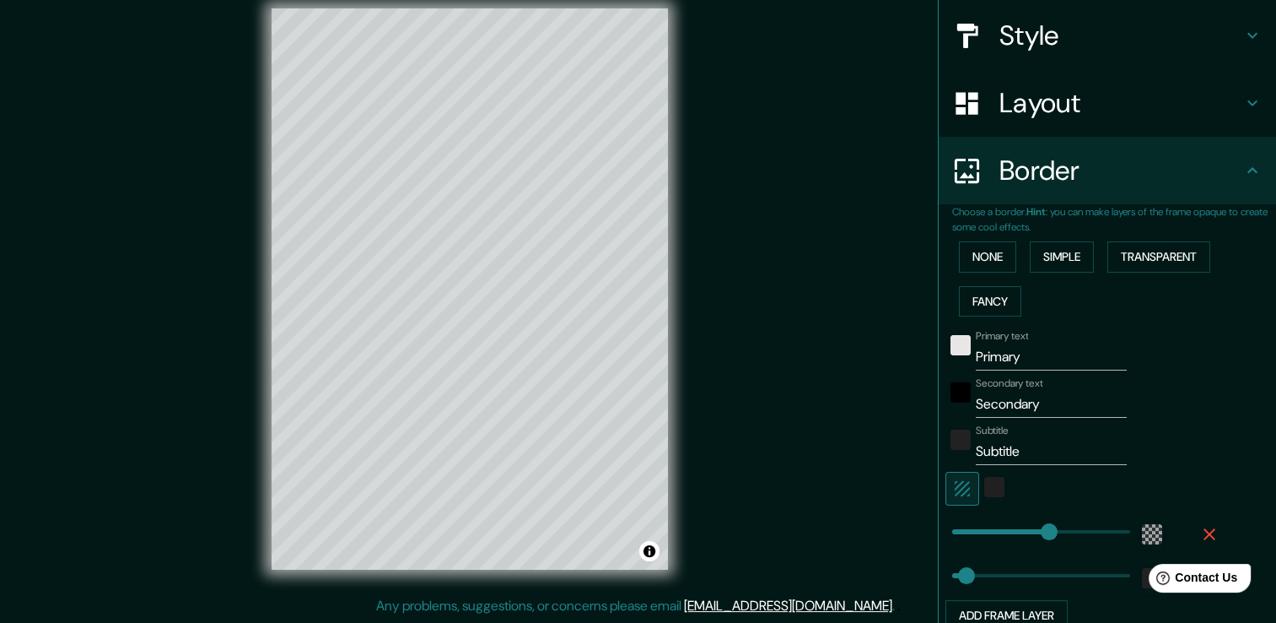
click at [1073, 396] on input "Secondary" at bounding box center [1051, 404] width 151 height 27
click at [951, 386] on div "black" at bounding box center [961, 392] width 20 height 20
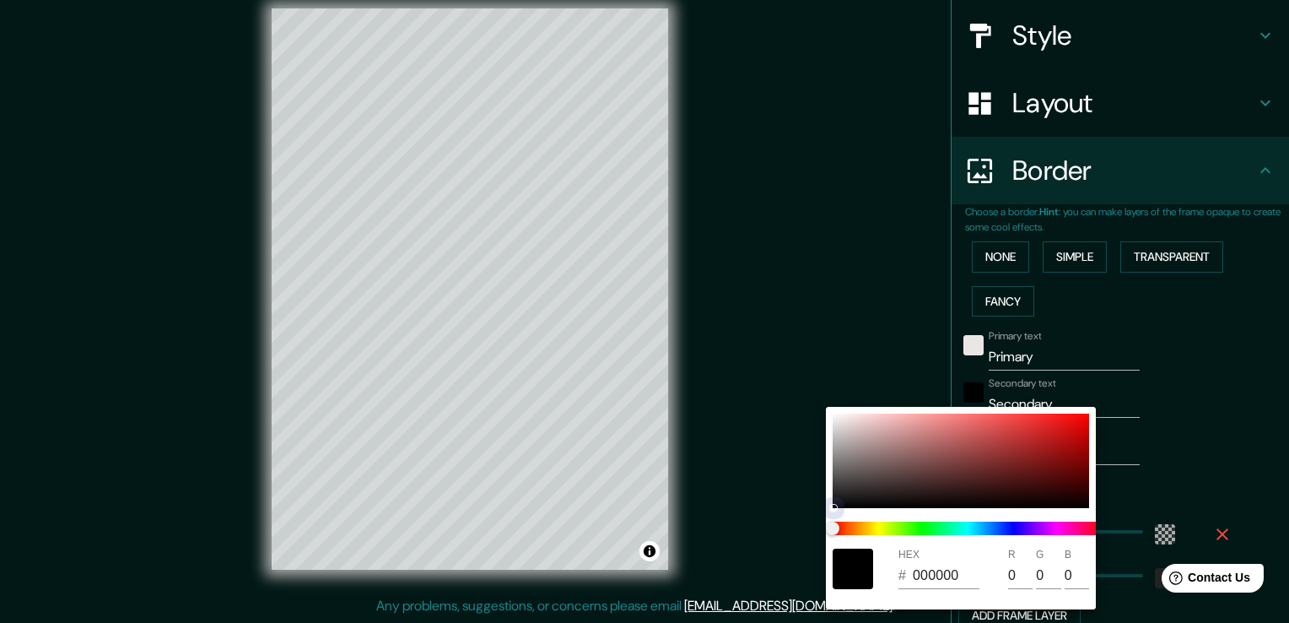
click at [834, 423] on div at bounding box center [961, 460] width 256 height 94
type input "38"
type input "E2E1E1"
type input "226"
type input "225"
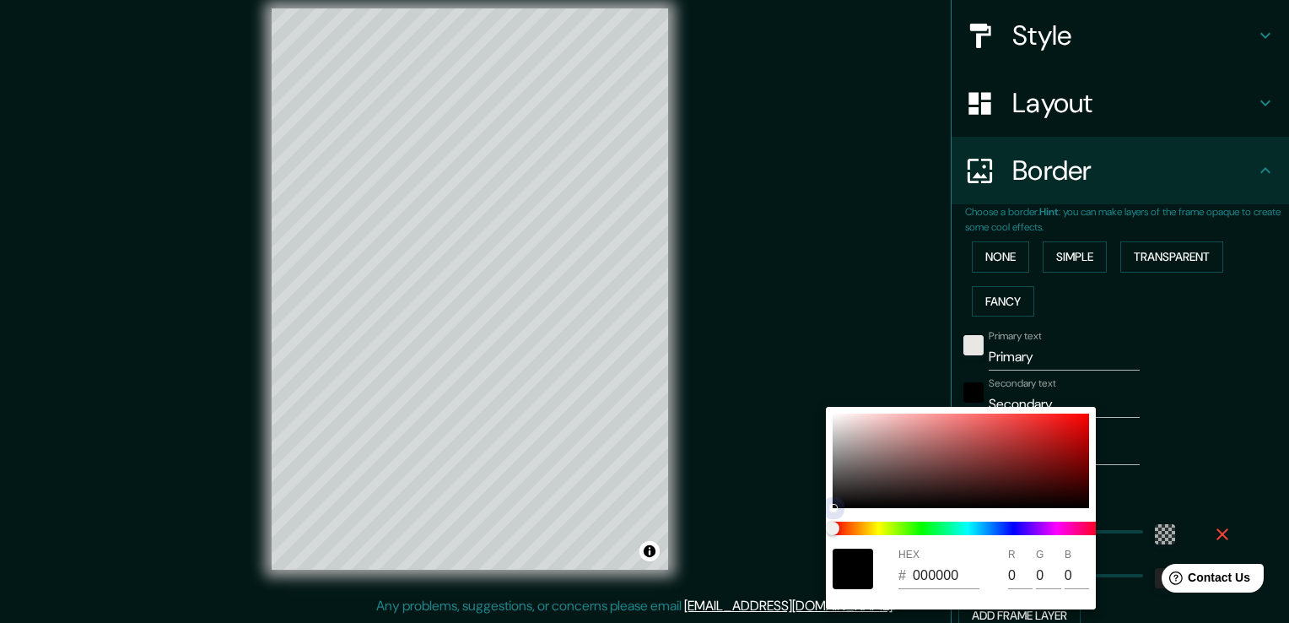
type input "225"
click at [1143, 411] on div at bounding box center [644, 311] width 1289 height 623
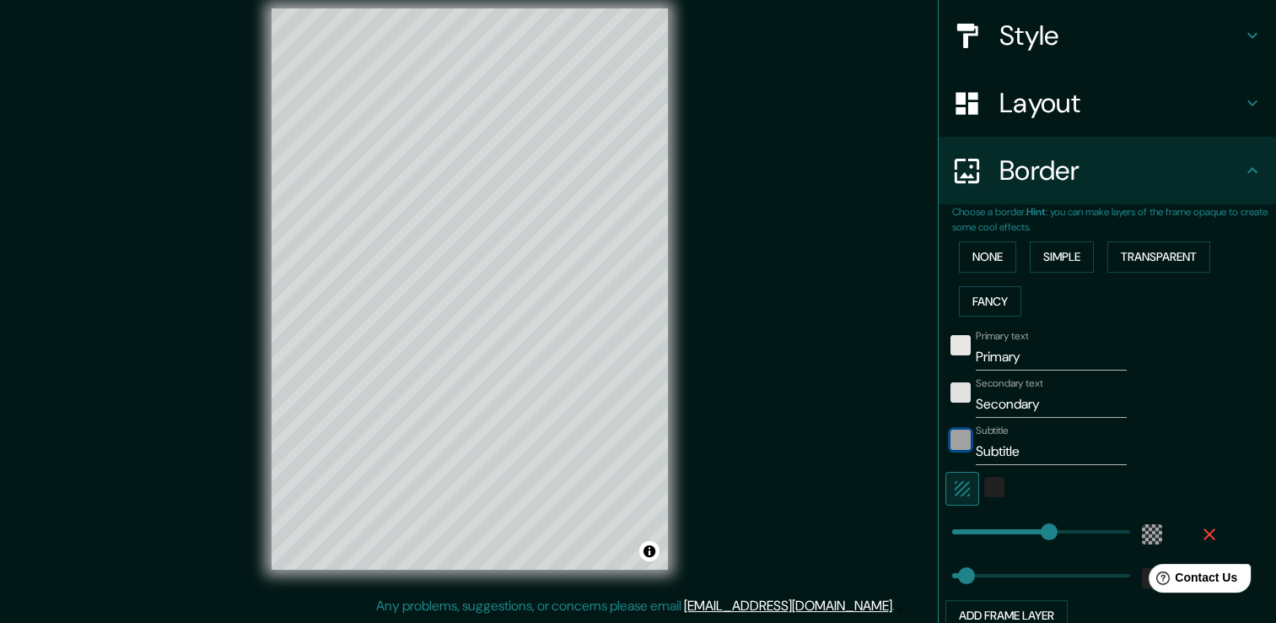
click at [951, 447] on div "color-222222" at bounding box center [961, 439] width 20 height 20
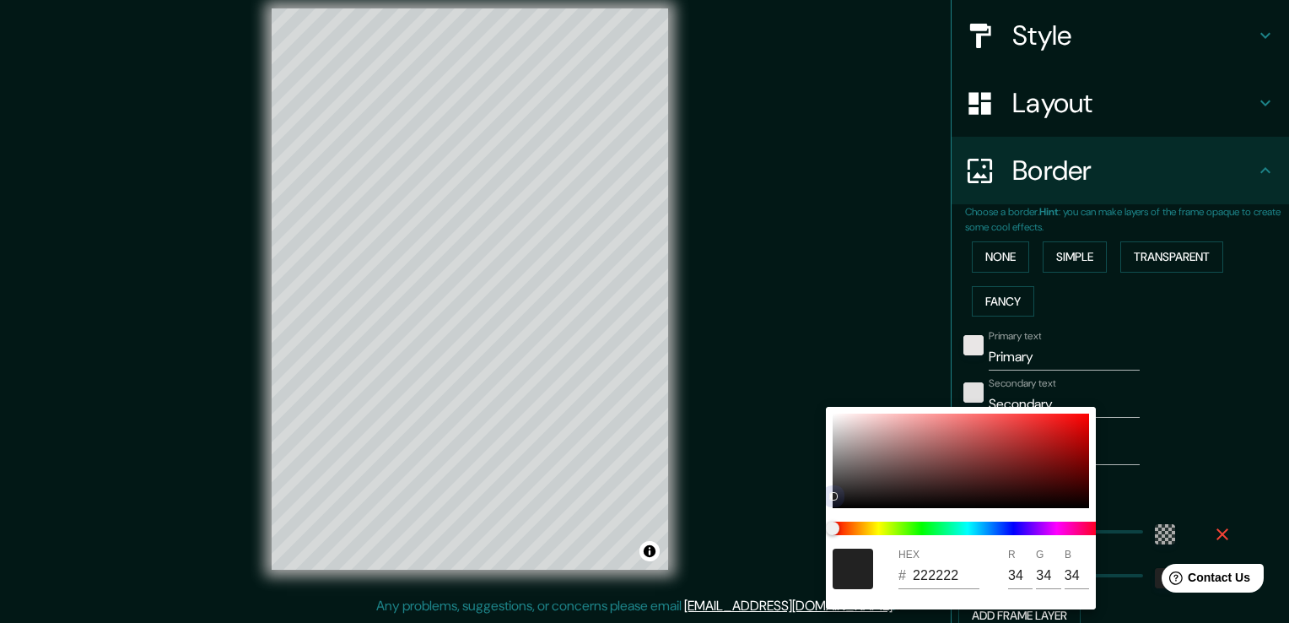
click at [835, 501] on div at bounding box center [961, 460] width 256 height 94
type input "38"
type input "0F0F0F"
type input "15"
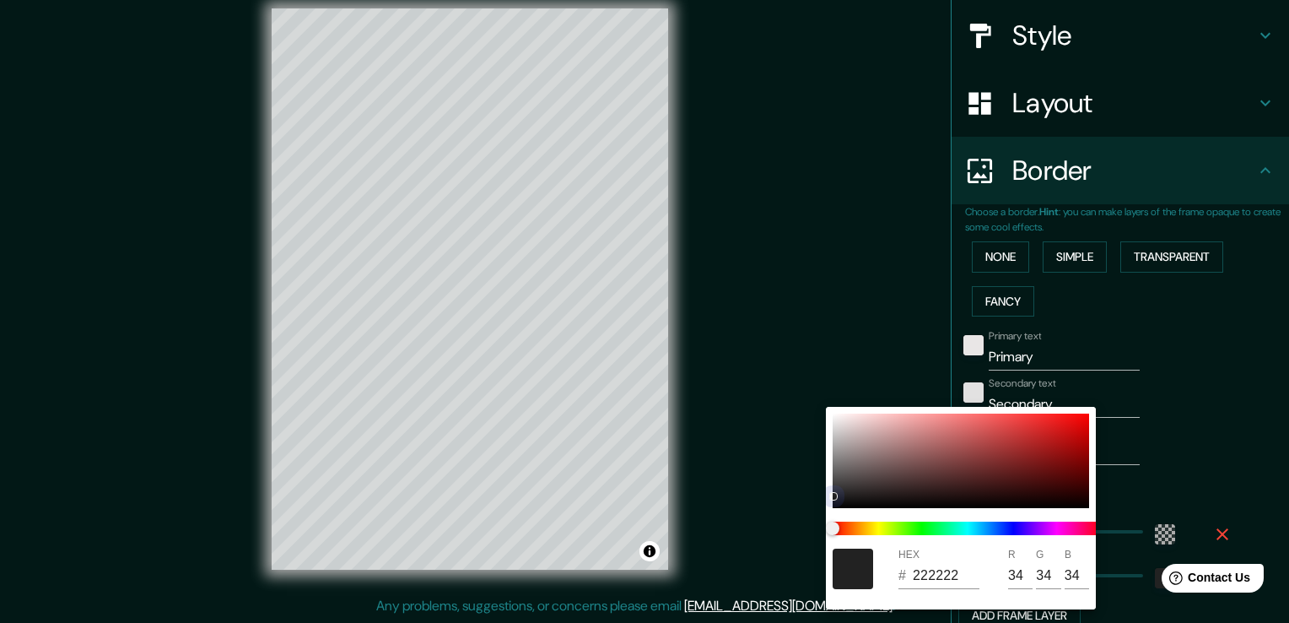
type input "15"
click at [1210, 337] on div at bounding box center [644, 311] width 1289 height 623
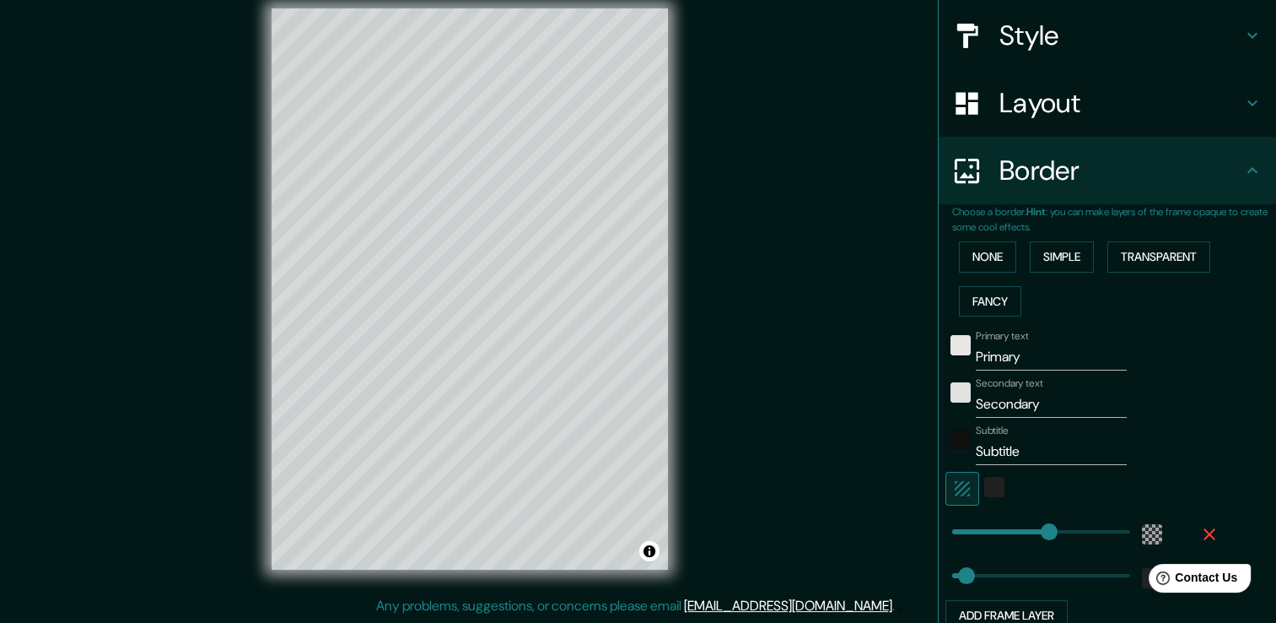
click at [995, 499] on div at bounding box center [994, 489] width 30 height 34
click at [990, 497] on div at bounding box center [994, 489] width 30 height 34
click at [984, 491] on div "color-212020" at bounding box center [994, 487] width 20 height 20
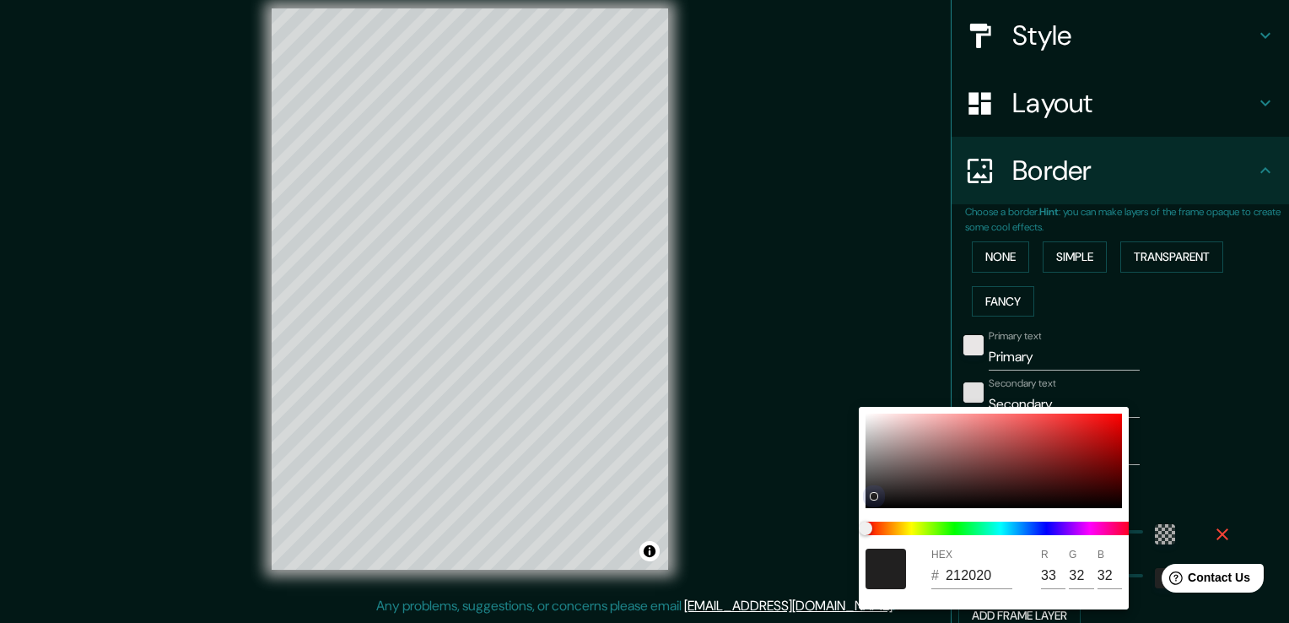
click at [868, 497] on div at bounding box center [993, 460] width 256 height 94
type input "38"
type input "1C1C1C"
type input "28"
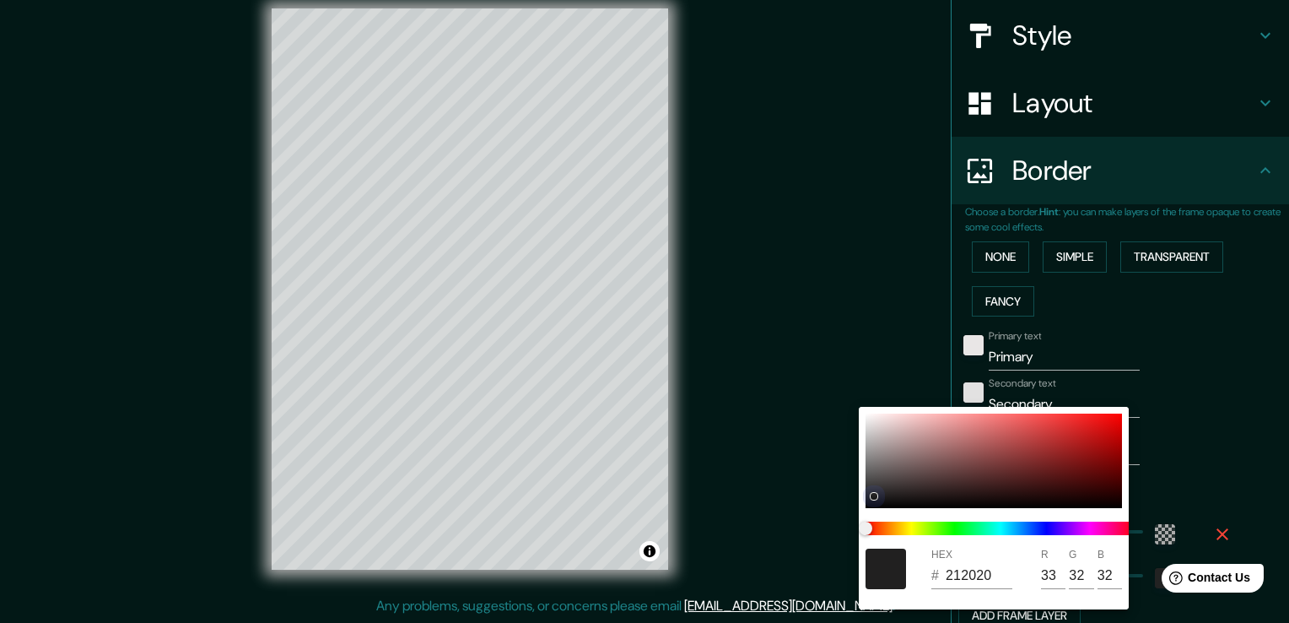
type input "28"
click at [869, 499] on div at bounding box center [866, 497] width 8 height 8
type input "38"
type input "161515"
type input "22"
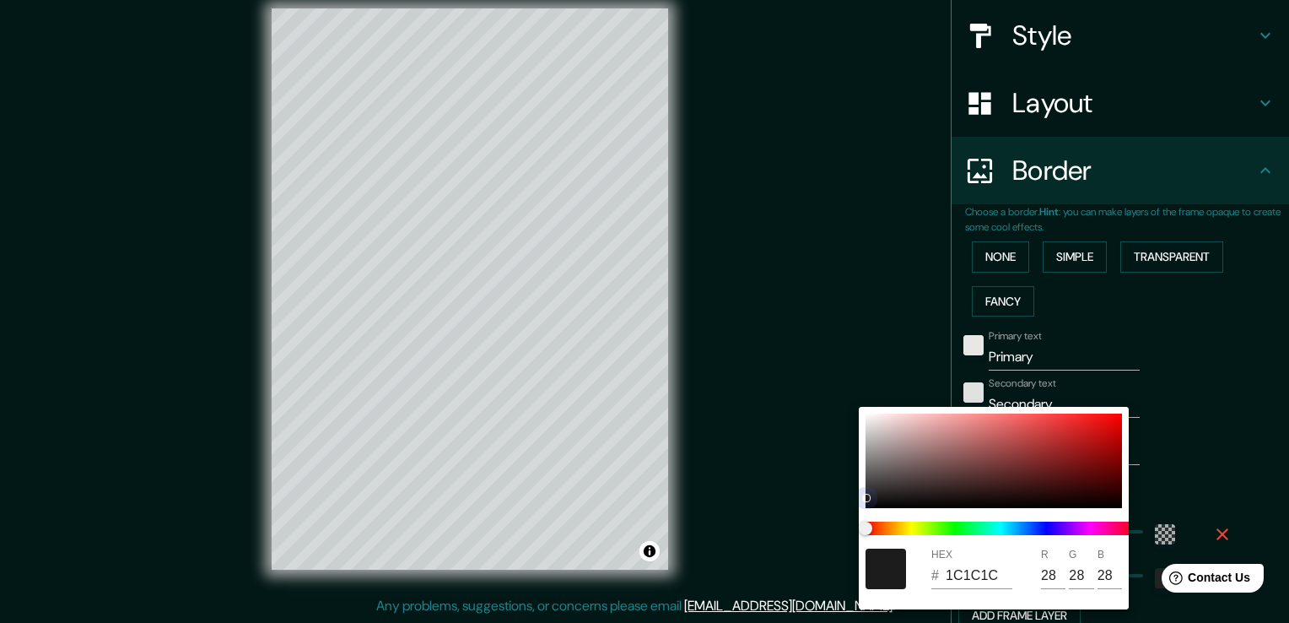
type input "21"
type input "38"
type input "161515"
type input "22"
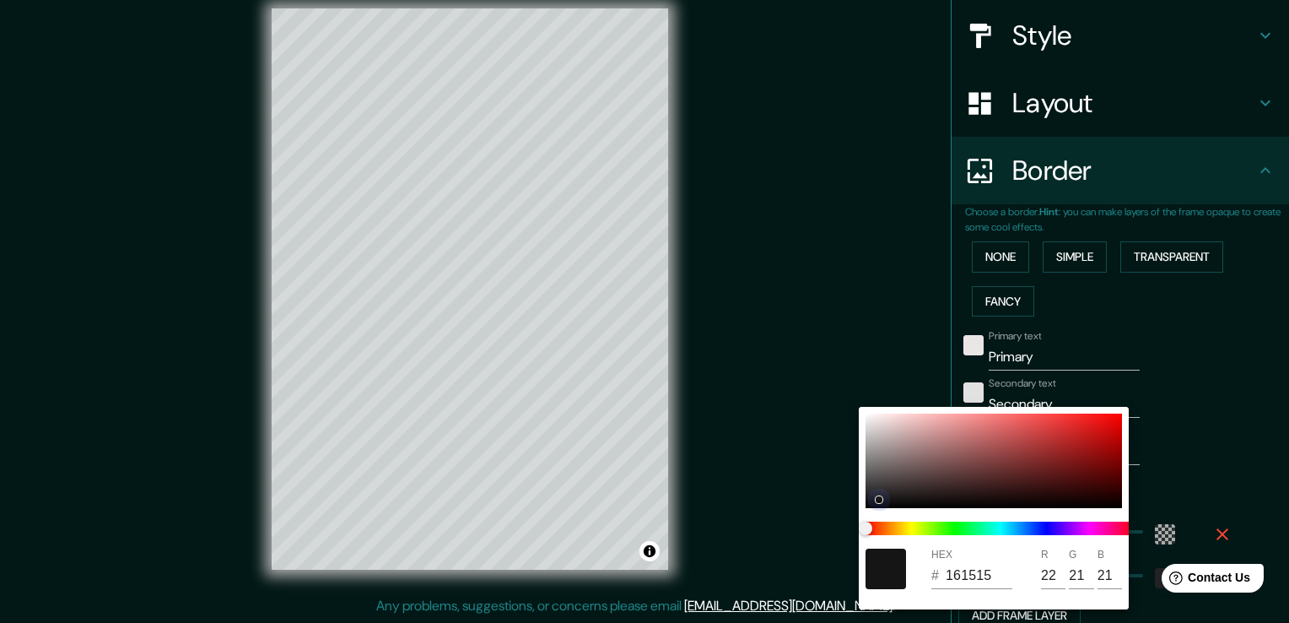
type input "21"
type input "38"
type input "0C0C0C"
type input "12"
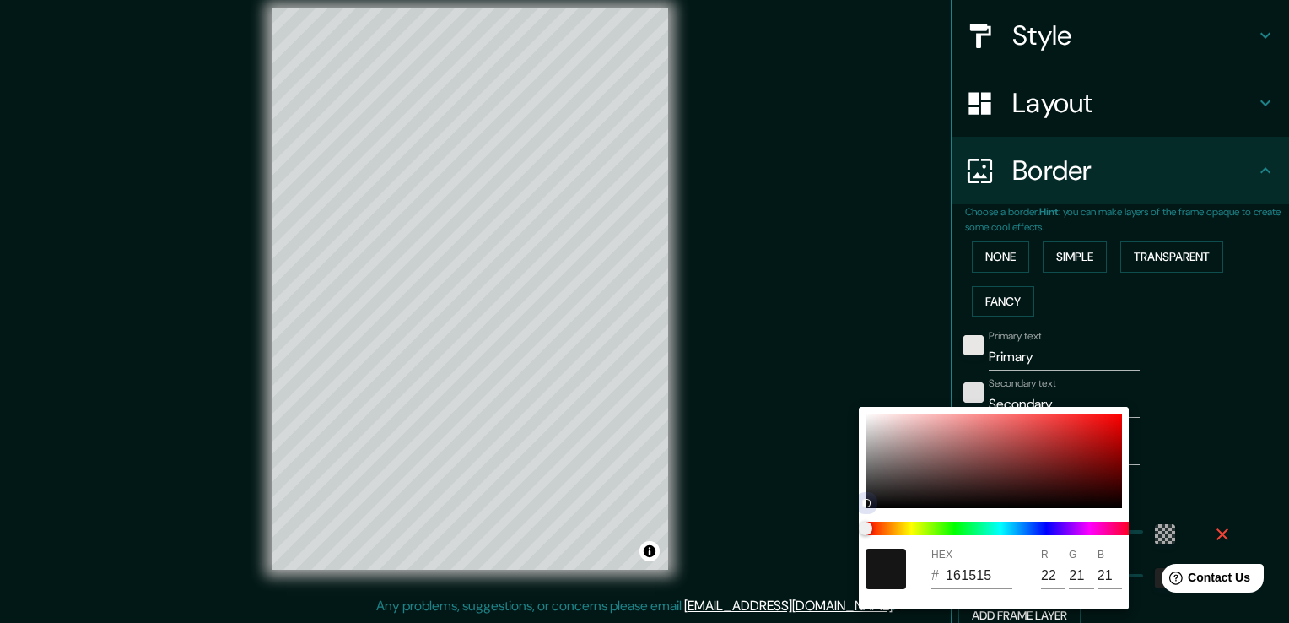
type input "12"
drag, startPoint x: 881, startPoint y: 496, endPoint x: 860, endPoint y: 514, distance: 27.5
click at [860, 514] on div "HEX # 0C0C0C R 12 G 12 B 12" at bounding box center [994, 508] width 270 height 202
click at [1129, 405] on div at bounding box center [644, 311] width 1289 height 623
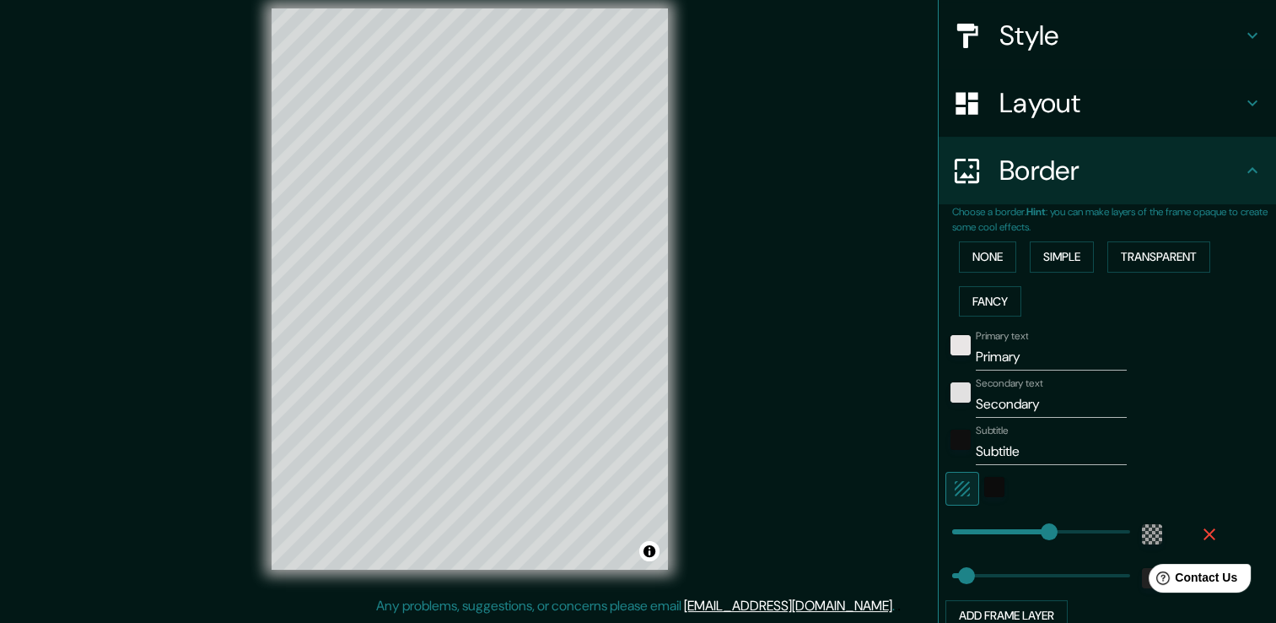
click at [974, 272] on div "None Simple Transparent Fancy" at bounding box center [1114, 279] width 324 height 89
click at [977, 262] on button "None" at bounding box center [987, 256] width 57 height 31
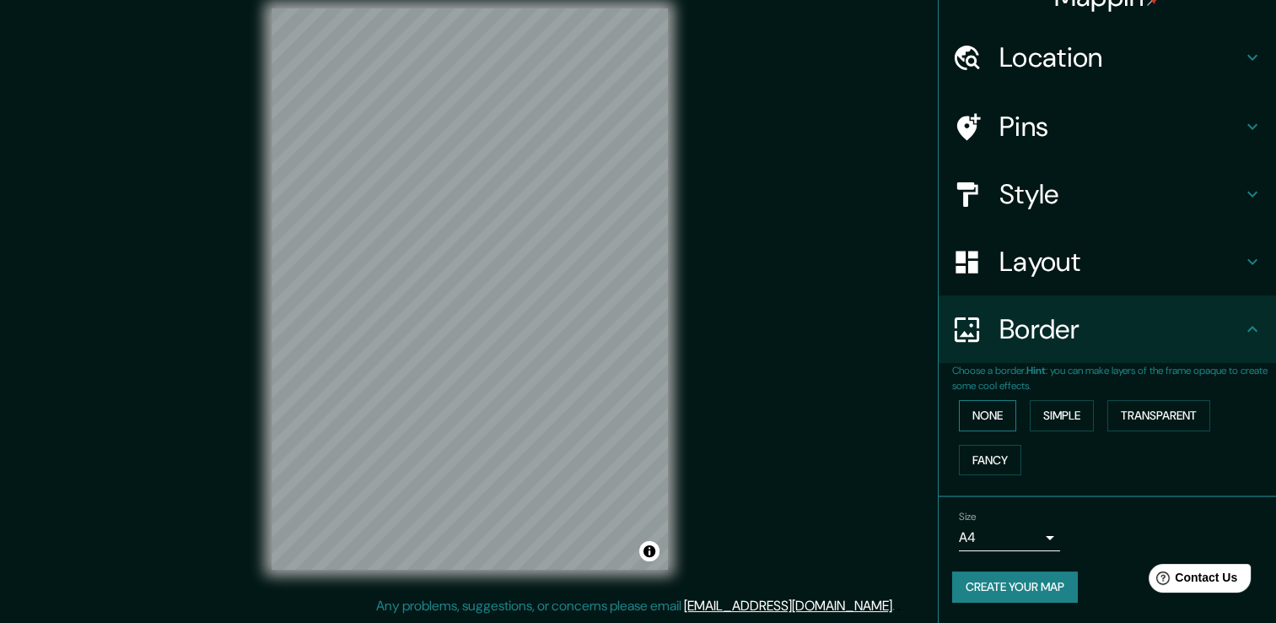
scroll to position [28, 0]
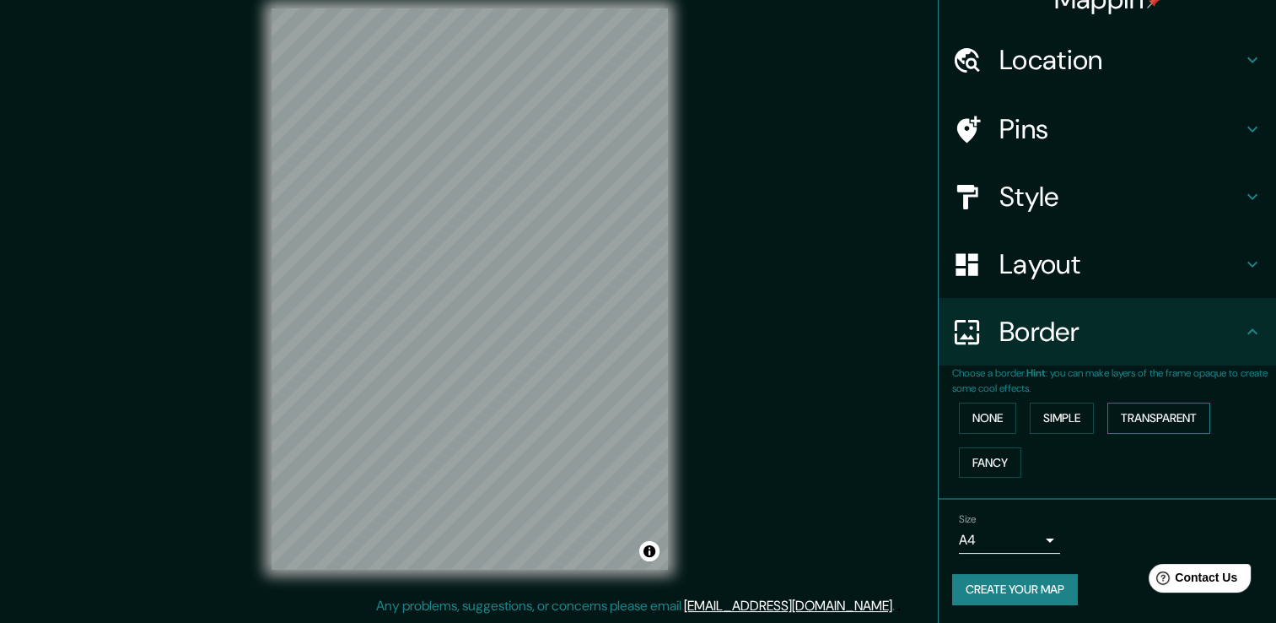
click at [1144, 420] on button "Transparent" at bounding box center [1159, 417] width 103 height 31
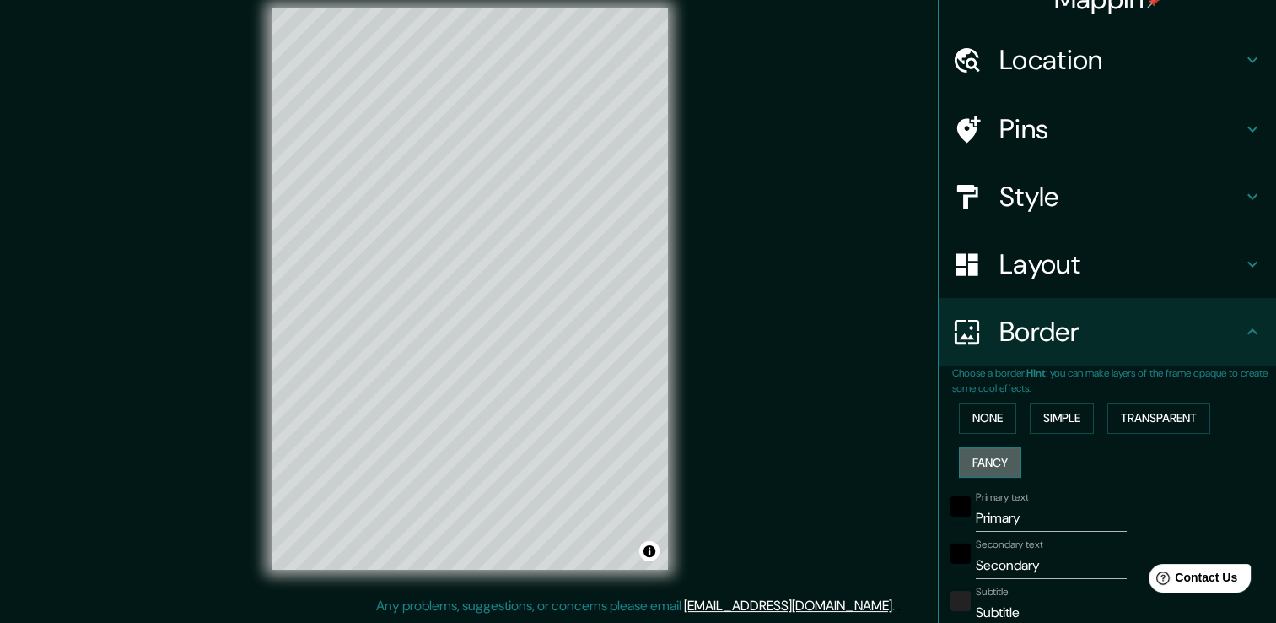
click at [995, 461] on button "Fancy" at bounding box center [990, 462] width 62 height 31
click at [980, 425] on button "None" at bounding box center [987, 417] width 57 height 31
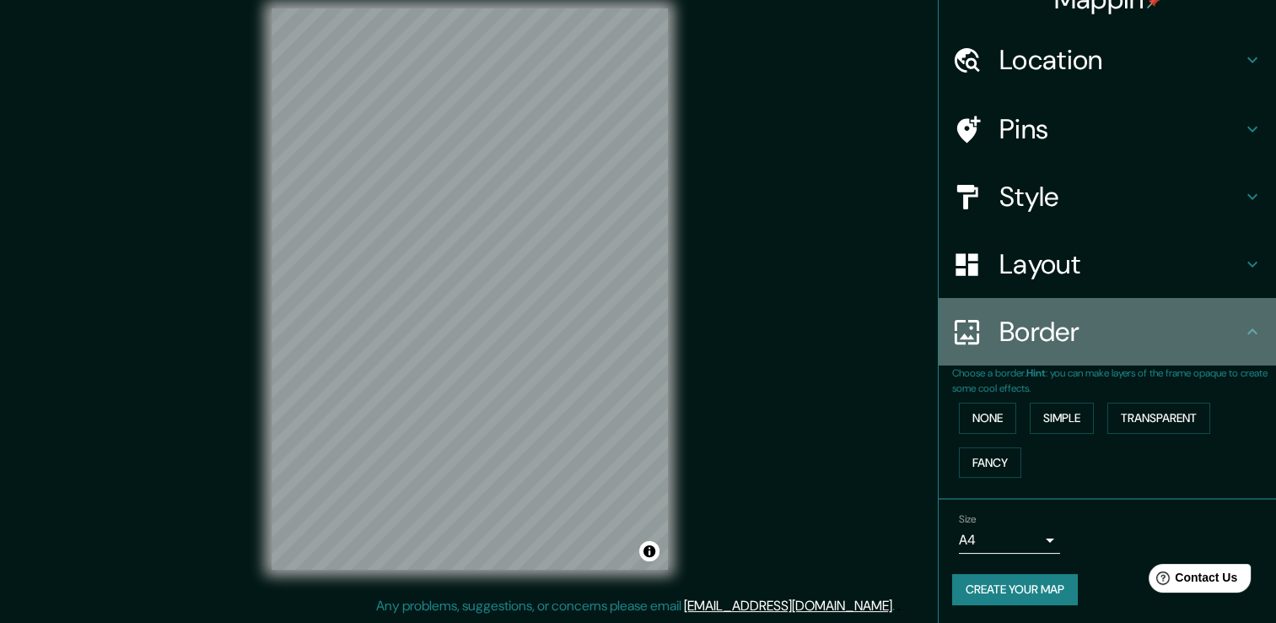
click at [1243, 338] on icon at bounding box center [1253, 331] width 20 height 20
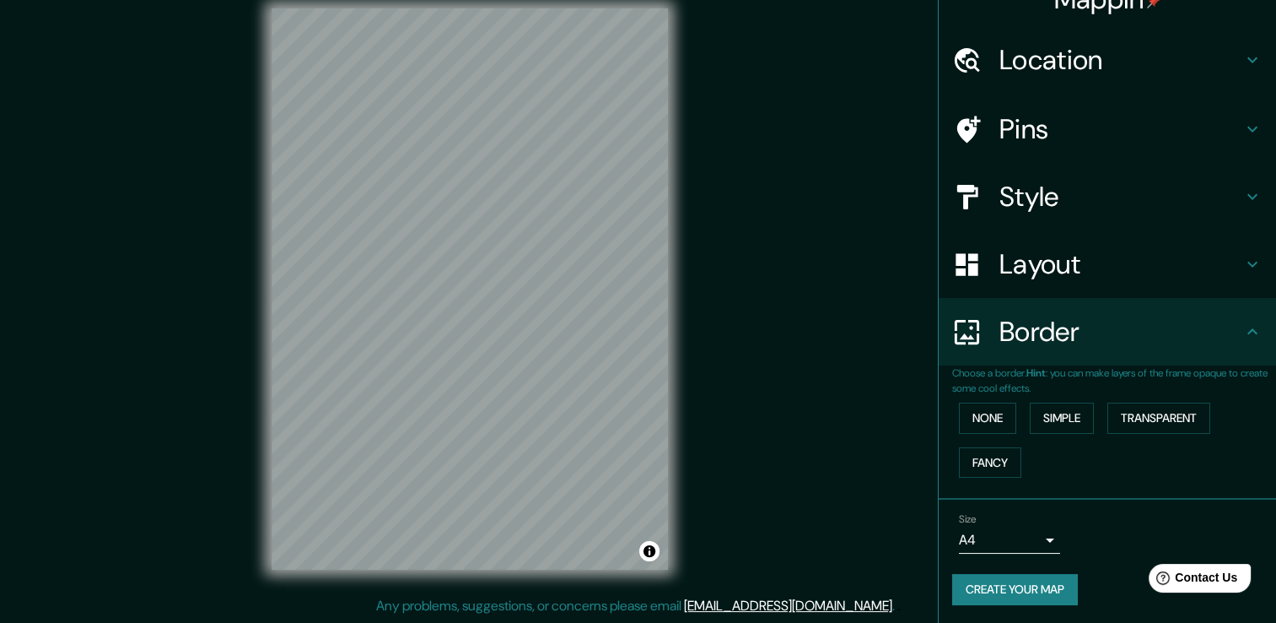
click at [1243, 328] on icon at bounding box center [1253, 331] width 20 height 20
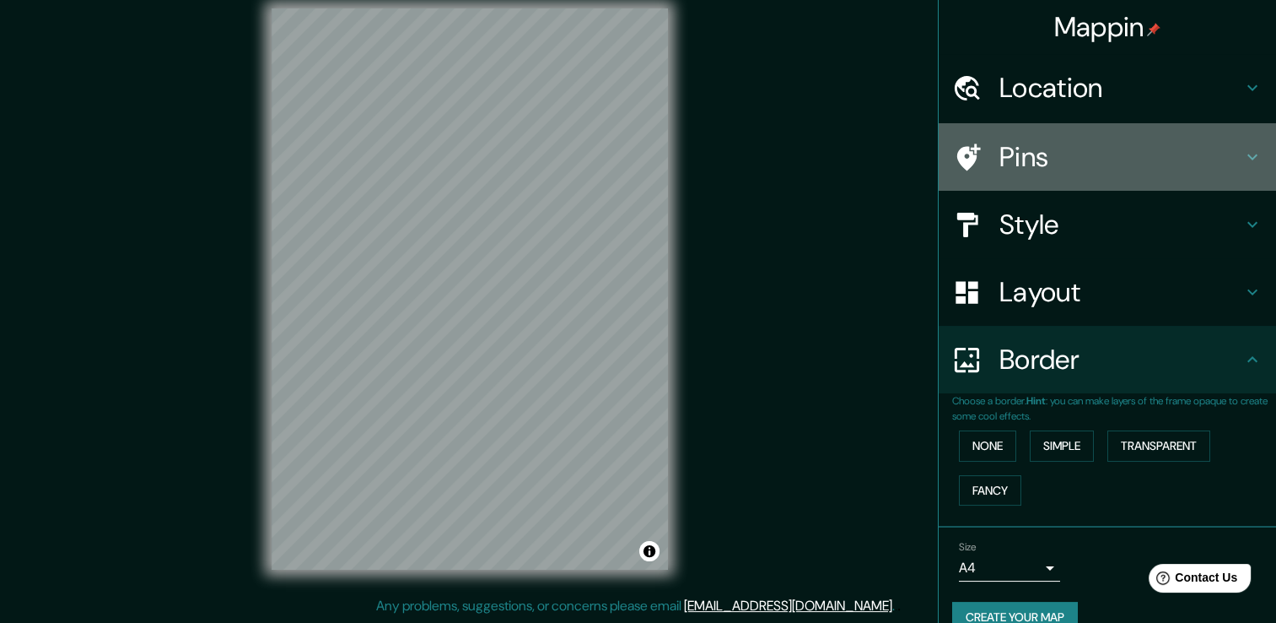
click at [1156, 140] on h4 "Pins" at bounding box center [1121, 157] width 243 height 34
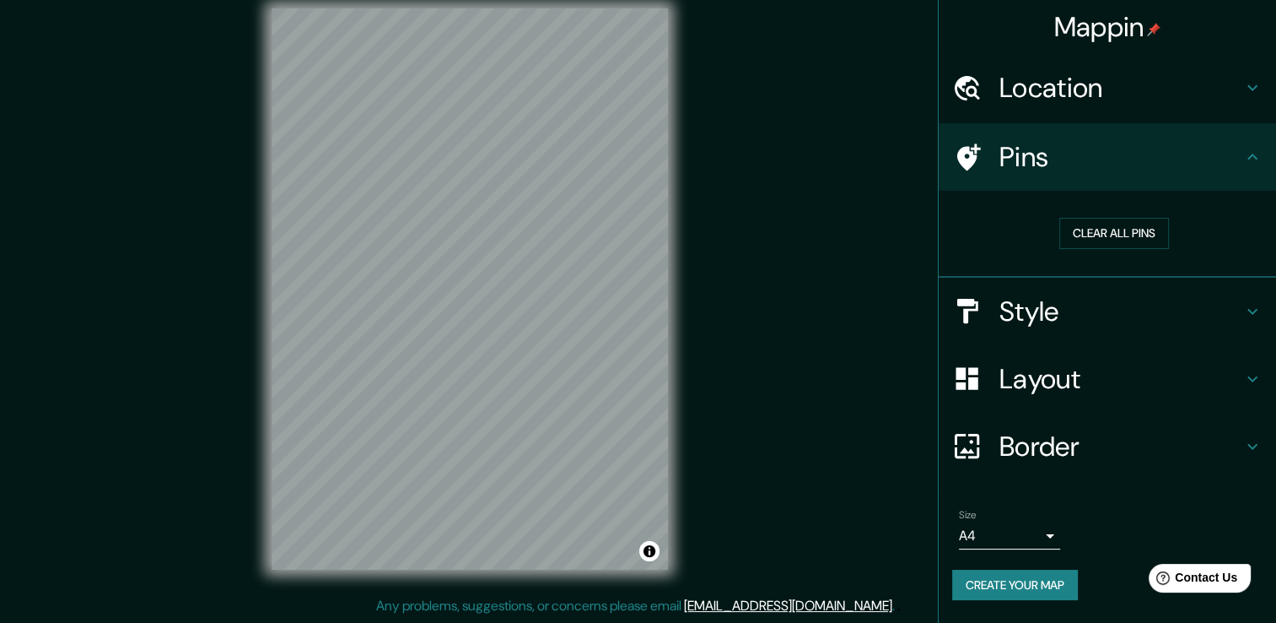
click at [1228, 151] on h4 "Pins" at bounding box center [1121, 157] width 243 height 34
click at [1200, 314] on h4 "Style" at bounding box center [1121, 311] width 243 height 34
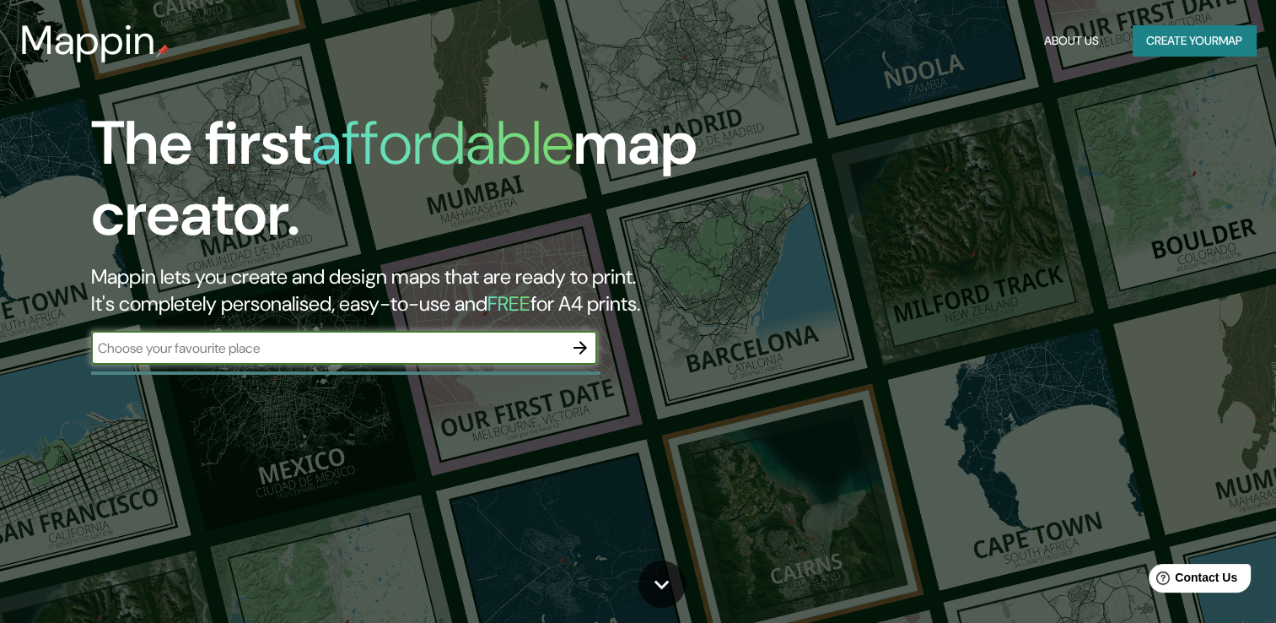
click at [584, 343] on icon "button" at bounding box center [580, 347] width 20 height 20
